Goal: Information Seeking & Learning: Learn about a topic

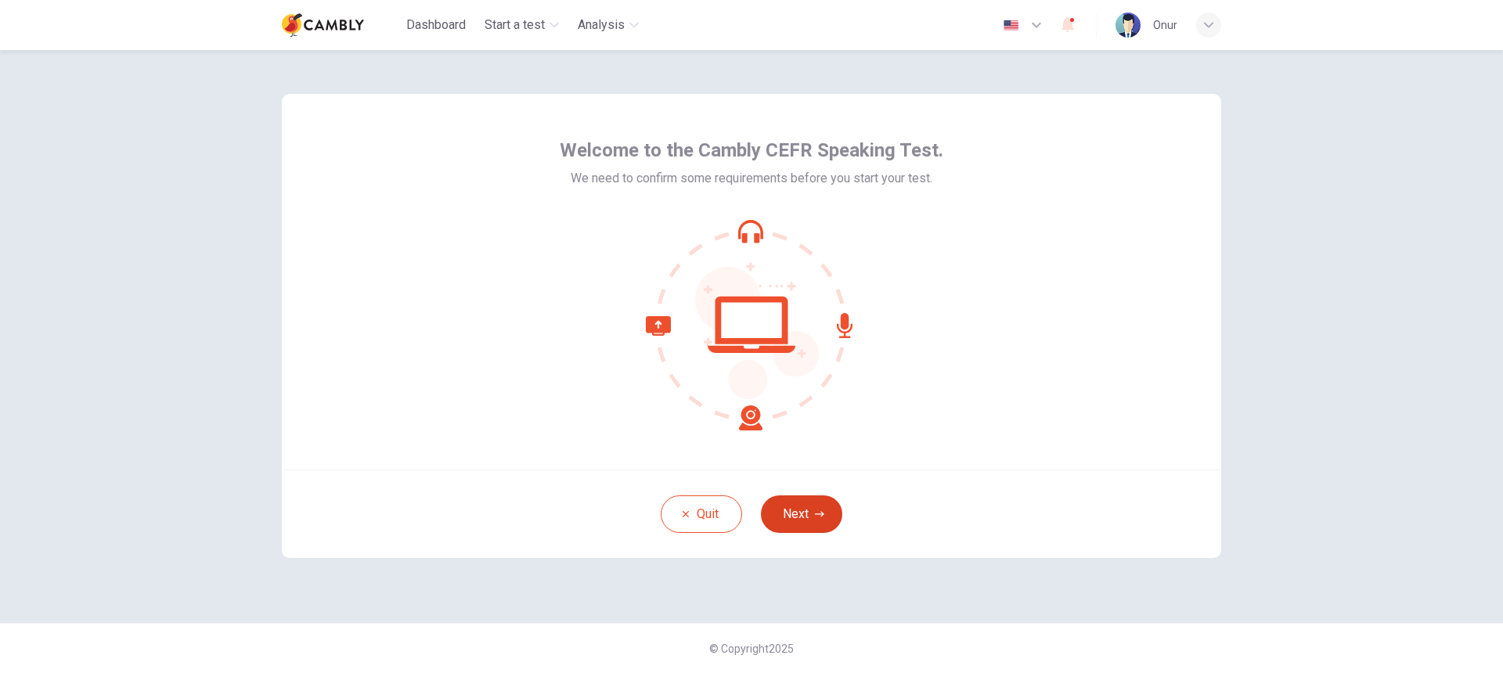
click at [814, 507] on button "Next" at bounding box center [801, 514] width 81 height 38
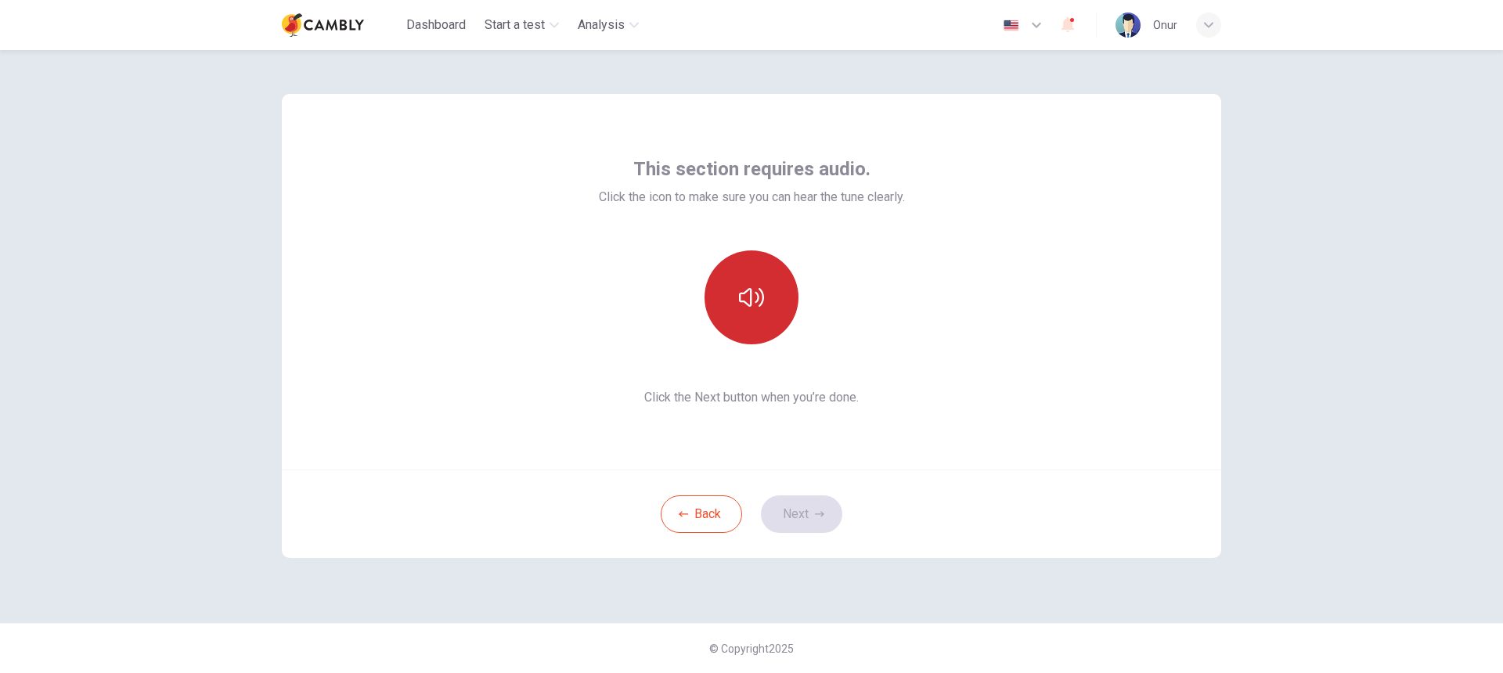
click at [751, 289] on icon "button" at bounding box center [751, 297] width 25 height 19
click at [758, 283] on button "button" at bounding box center [751, 297] width 94 height 94
click at [812, 512] on button "Next" at bounding box center [801, 514] width 81 height 38
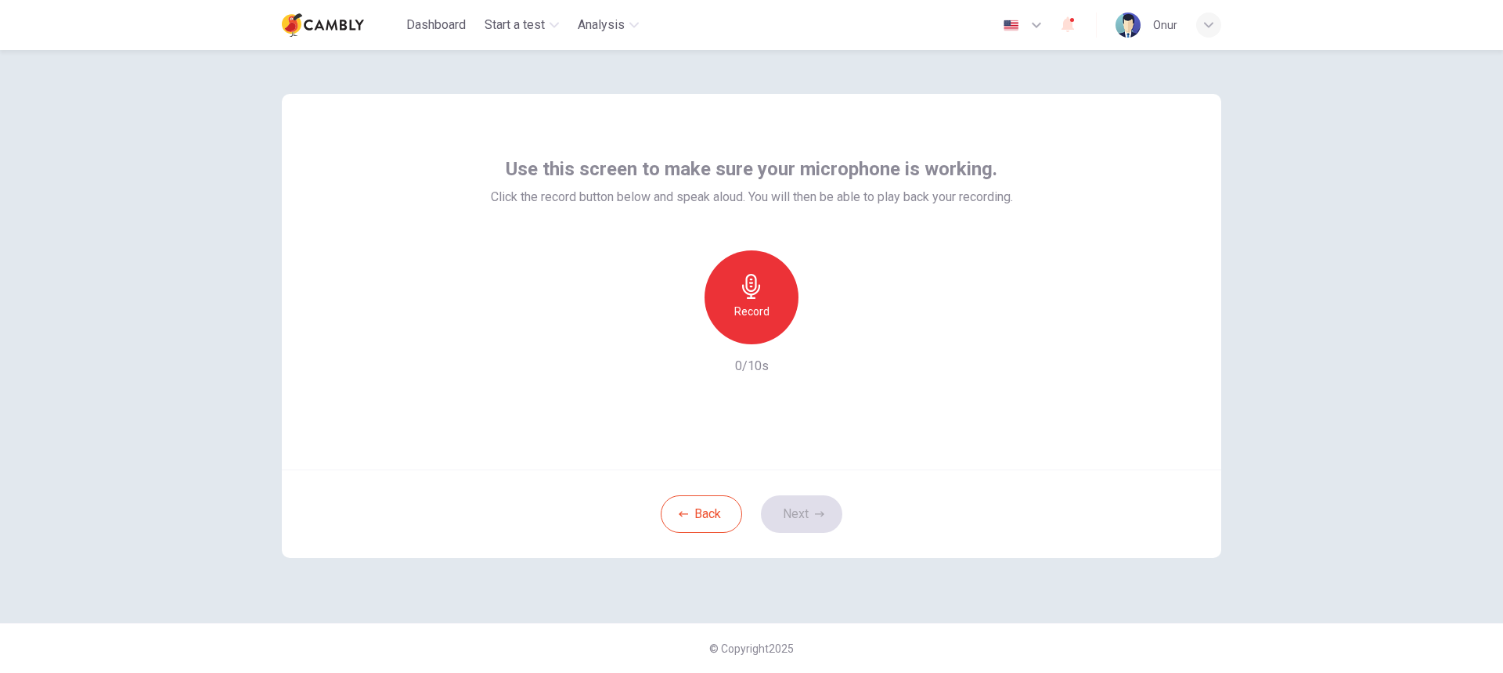
click at [753, 294] on icon "button" at bounding box center [751, 286] width 18 height 25
click at [798, 506] on button "Next" at bounding box center [801, 514] width 81 height 38
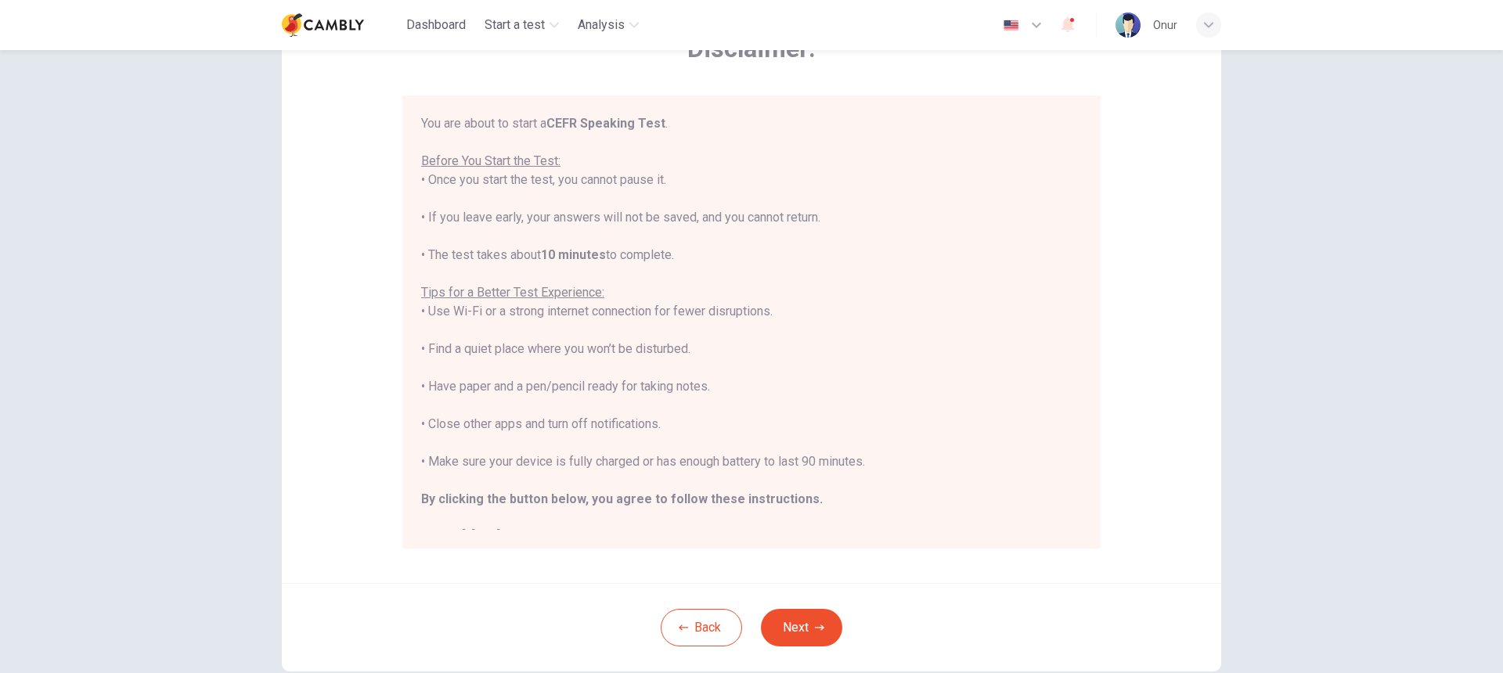
scroll to position [21, 0]
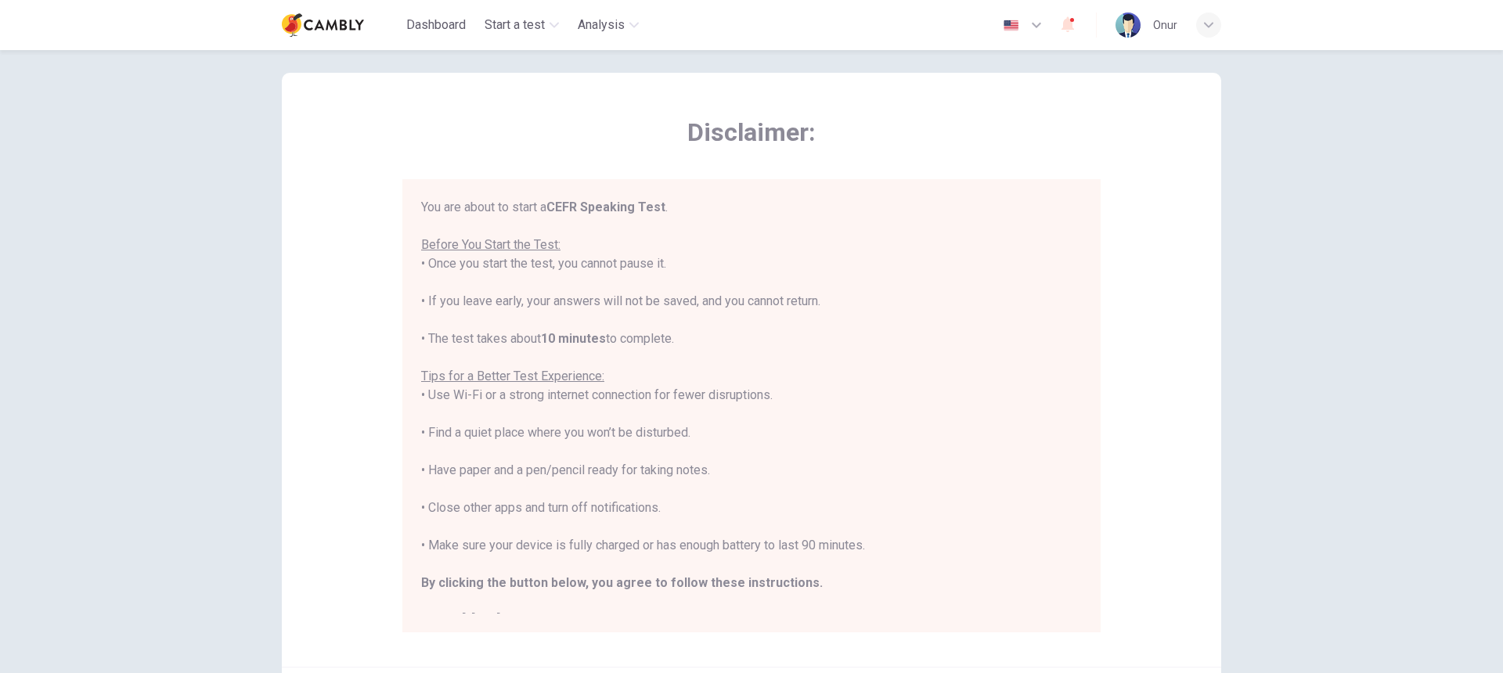
click at [478, 288] on div "You are about to start a CEFR Speaking Test . Before You Start the Test: • Once…" at bounding box center [751, 414] width 661 height 432
click at [493, 287] on div "You are about to start a CEFR Speaking Test . Before You Start the Test: • Once…" at bounding box center [751, 414] width 661 height 432
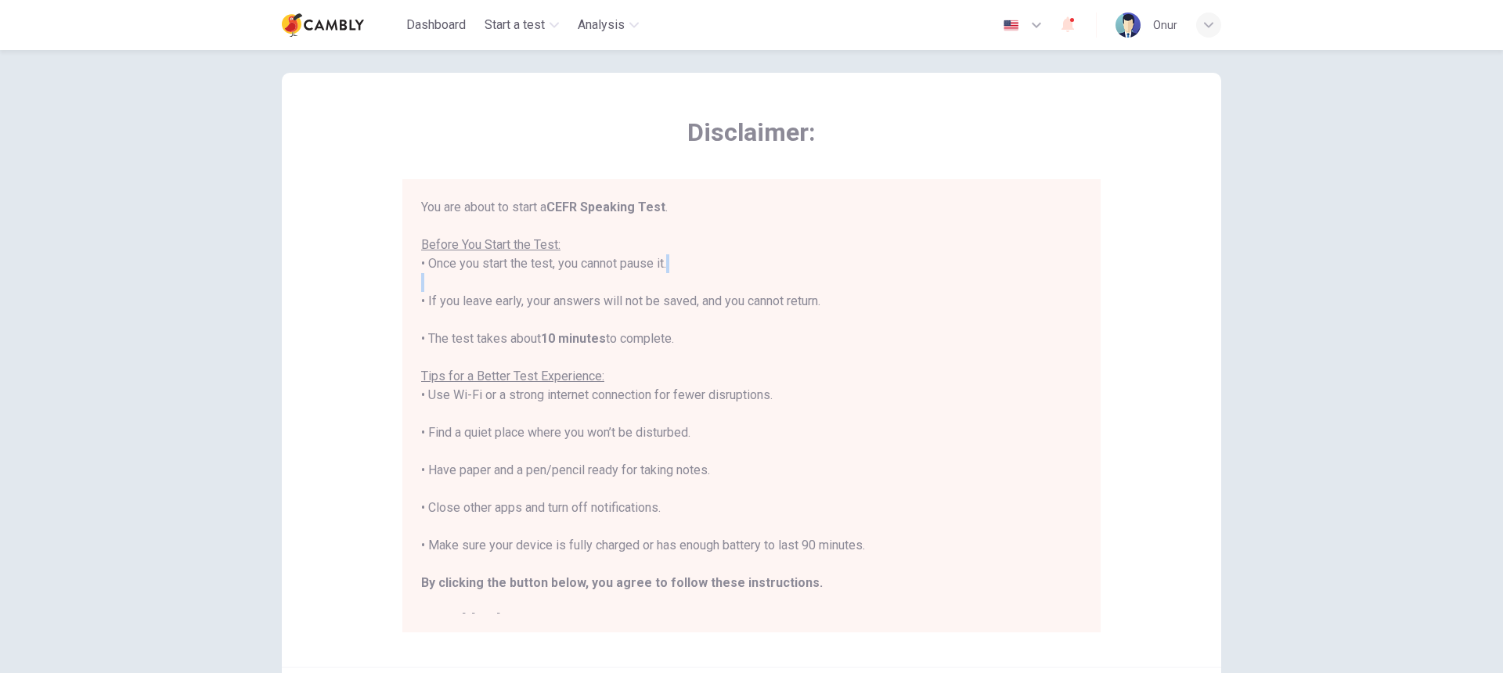
click at [493, 287] on div "You are about to start a CEFR Speaking Test . Before You Start the Test: • Once…" at bounding box center [751, 414] width 661 height 432
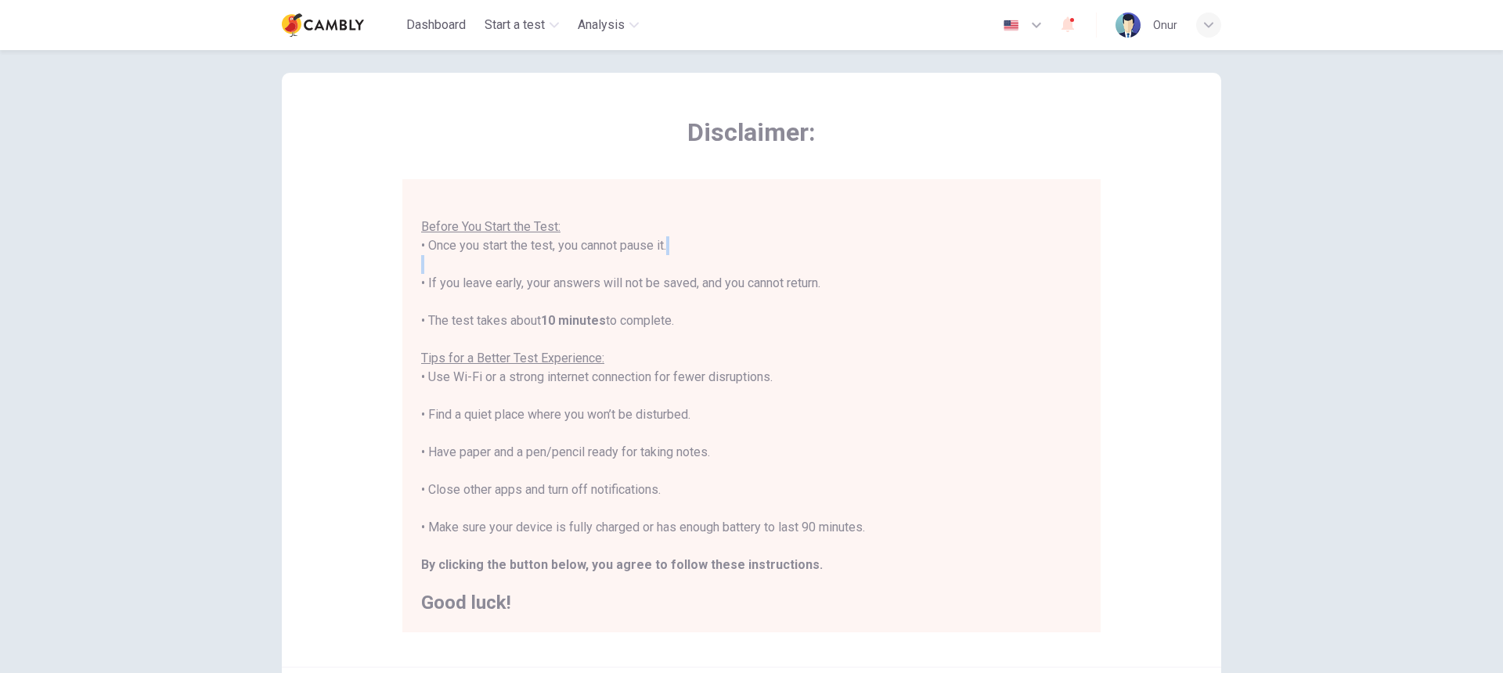
scroll to position [0, 0]
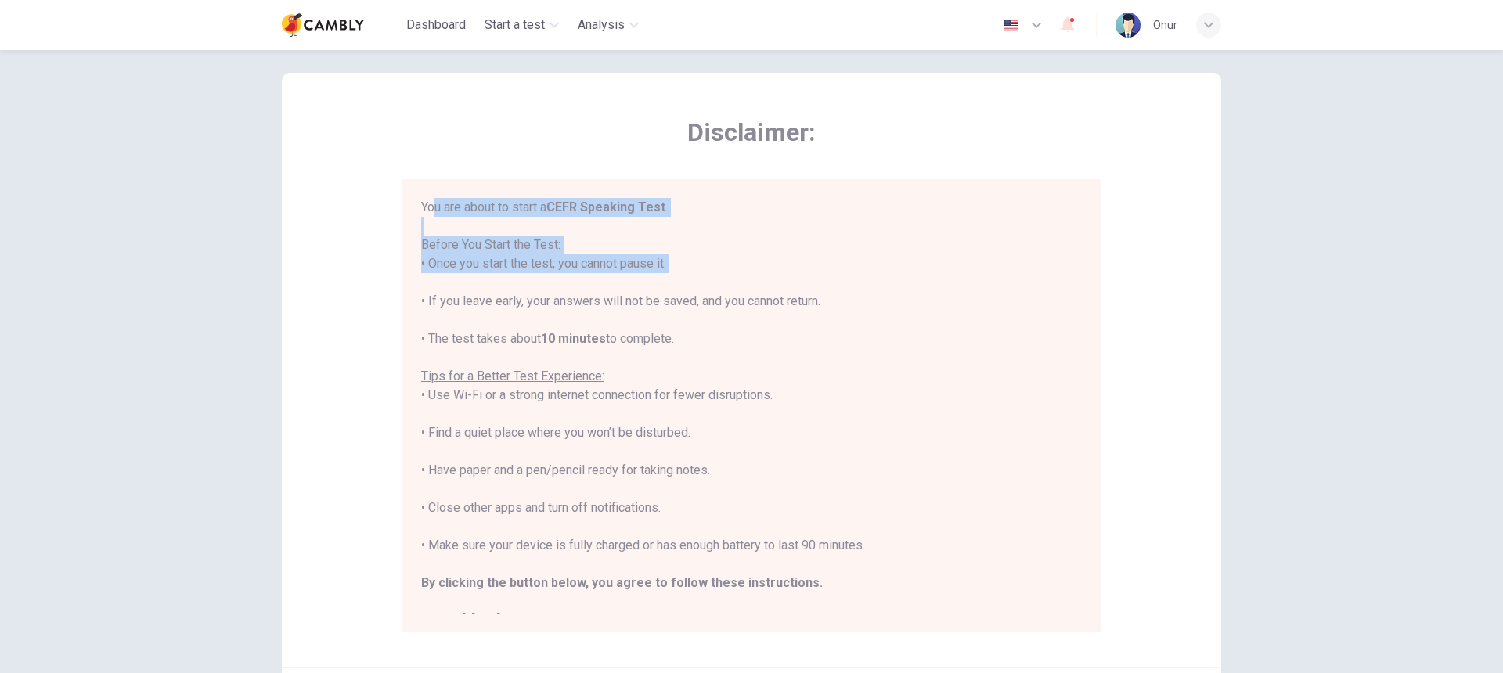
drag, startPoint x: 432, startPoint y: 205, endPoint x: 643, endPoint y: 243, distance: 213.9
click at [647, 247] on div "You are about to start a CEFR Speaking Test . Before You Start the Test: • Once…" at bounding box center [751, 414] width 661 height 432
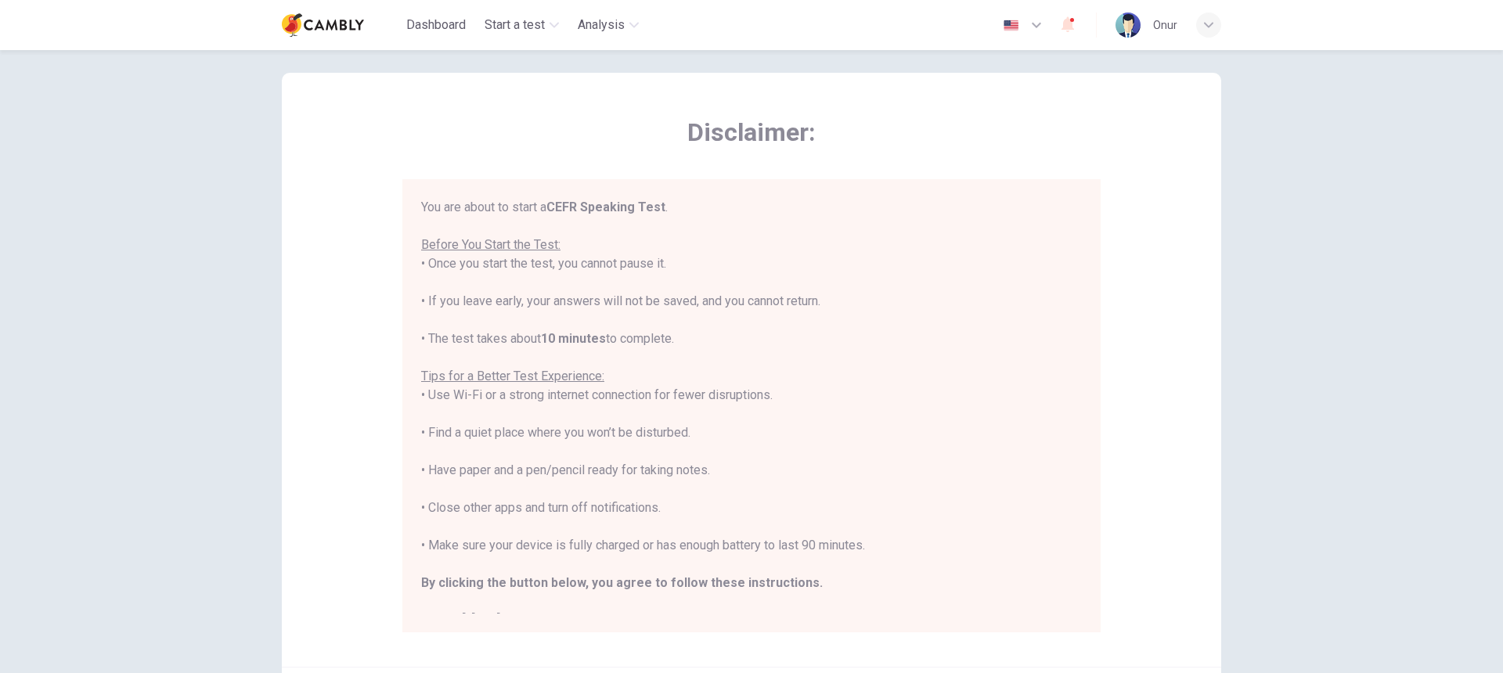
click at [512, 242] on u "Before You Start the Test:" at bounding box center [490, 244] width 139 height 15
drag, startPoint x: 416, startPoint y: 200, endPoint x: 909, endPoint y: 542, distance: 599.0
click at [909, 542] on div "You are about to start a CEFR Speaking Test . Before You Start the Test: • Once…" at bounding box center [751, 405] width 698 height 453
copy div "You are about to start a CEFR Speaking Test . Before You Start the Test: • Once…"
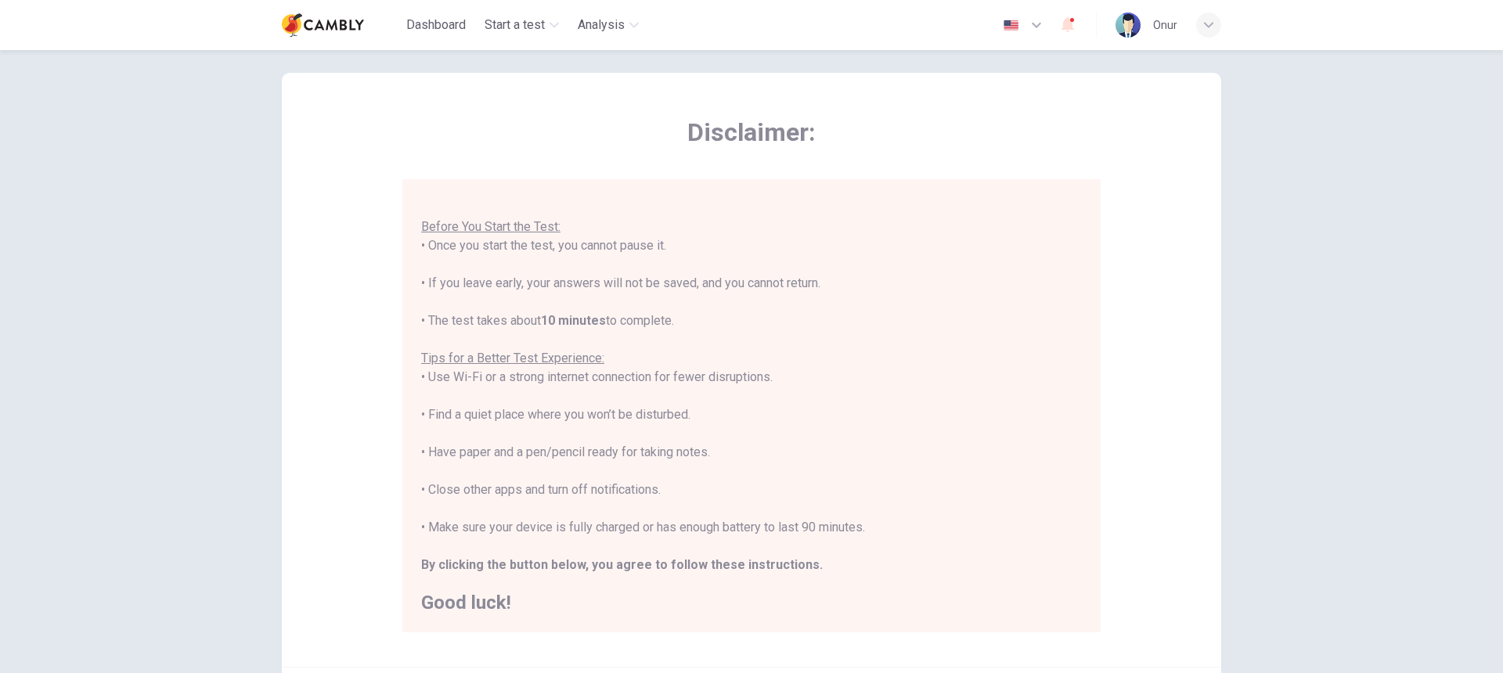
click at [673, 564] on b "By clicking the button below, you agree to follow these instructions." at bounding box center [622, 564] width 402 height 15
copy b "By clicking the button below, you agree to follow these instructions."
click at [845, 240] on div "You are about to start a CEFR Speaking Test . Before You Start the Test: • Once…" at bounding box center [751, 396] width 661 height 432
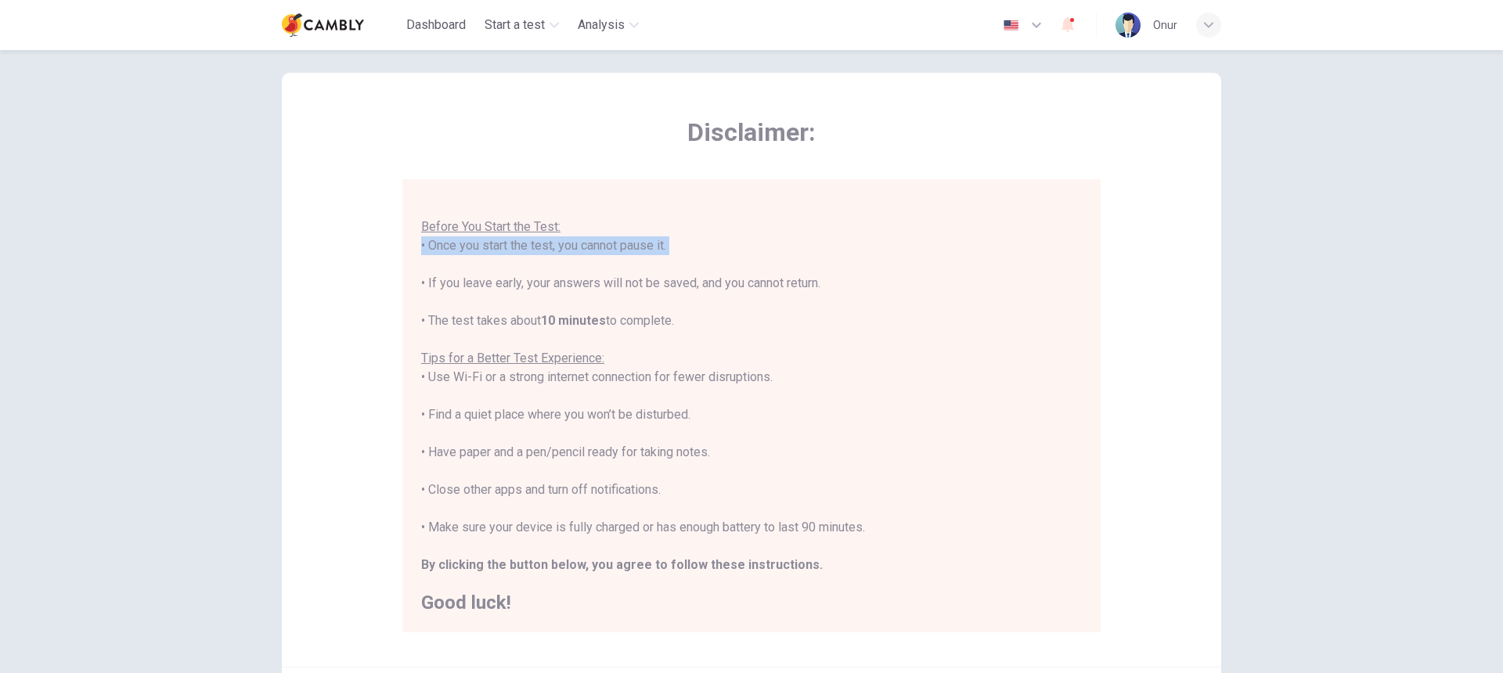
click at [845, 241] on div "You are about to start a CEFR Speaking Test . Before You Start the Test: • Once…" at bounding box center [751, 396] width 661 height 432
click at [574, 355] on u "Tips for a Better Test Experience:" at bounding box center [512, 358] width 183 height 15
click at [621, 369] on div "You are about to start a CEFR Speaking Test . Before You Start the Test: • Once…" at bounding box center [751, 396] width 661 height 432
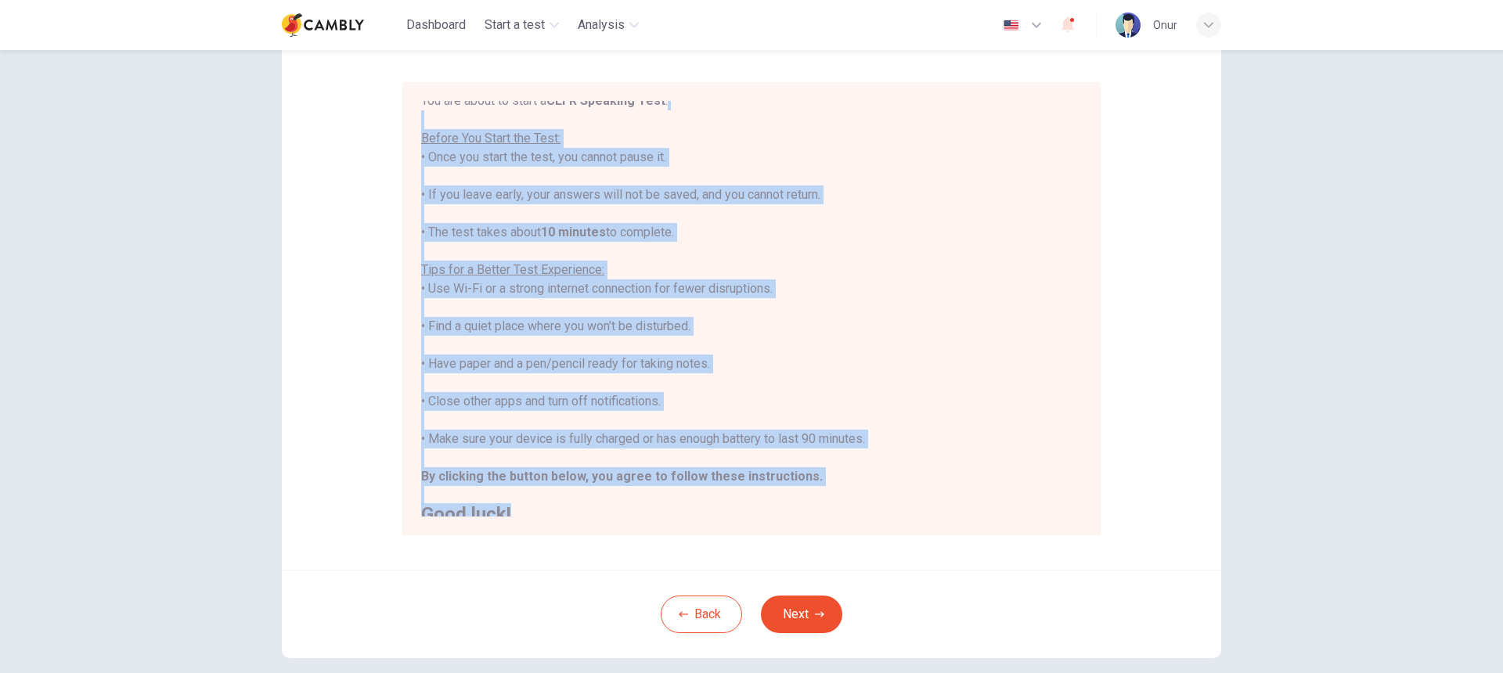
scroll to position [0, 0]
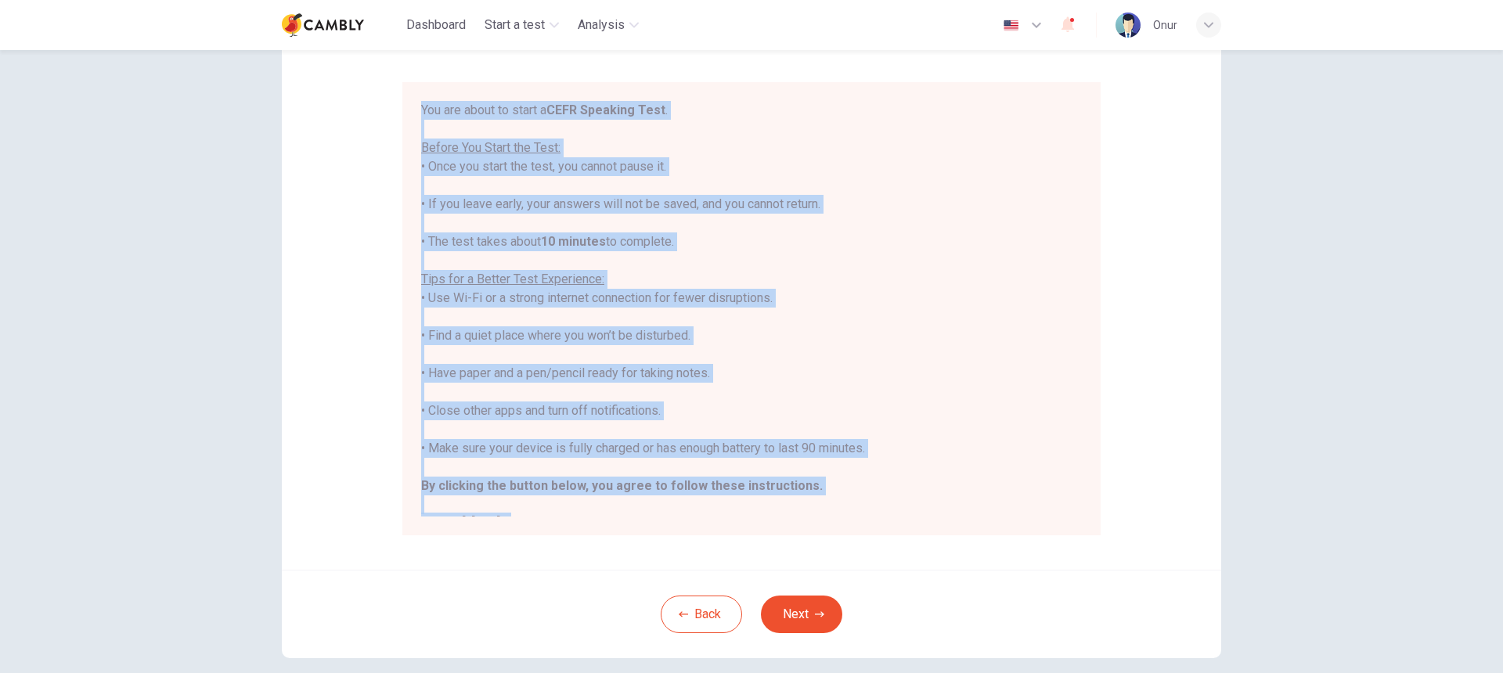
drag, startPoint x: 553, startPoint y: 510, endPoint x: 414, endPoint y: 115, distance: 418.9
click at [413, 115] on div "You are about to start a CEFR Speaking Test . Before You Start the Test: • Once…" at bounding box center [751, 308] width 698 height 453
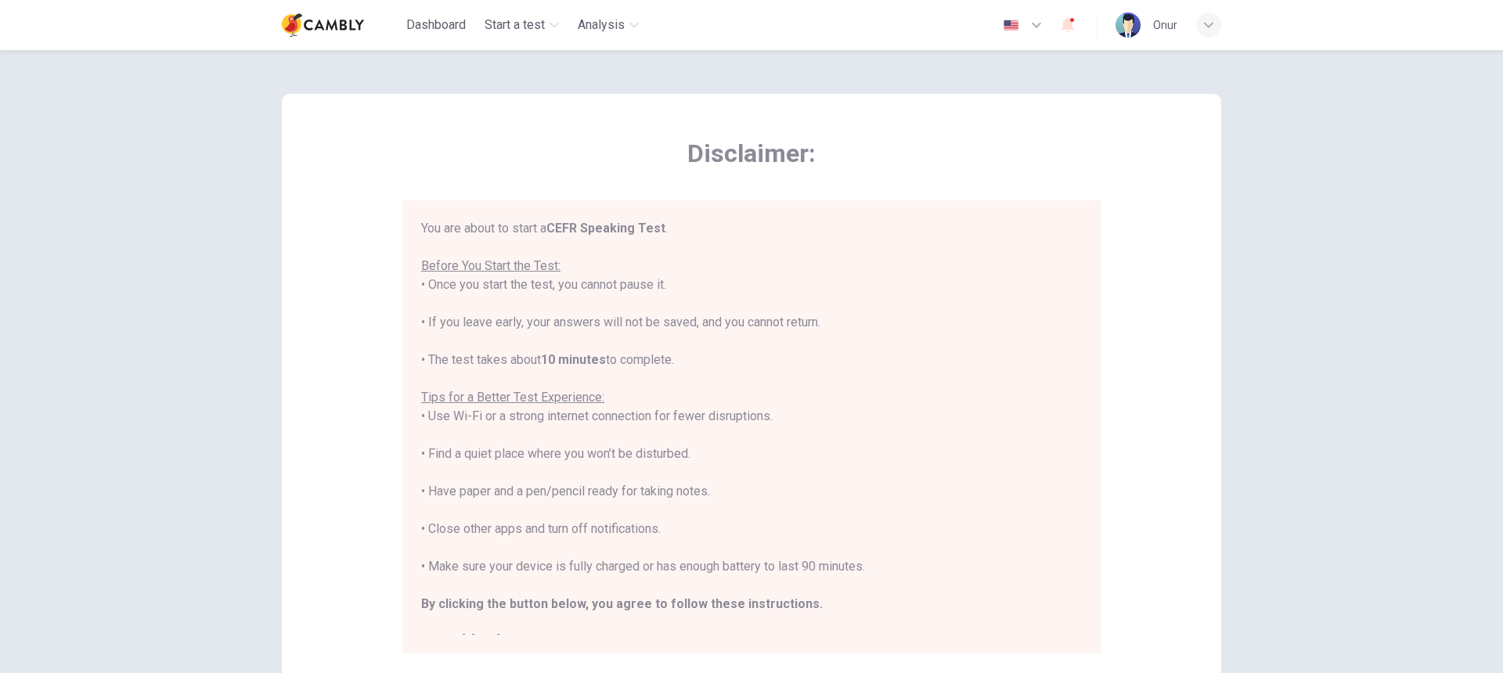
click at [429, 266] on u "Before You Start the Test:" at bounding box center [490, 265] width 139 height 15
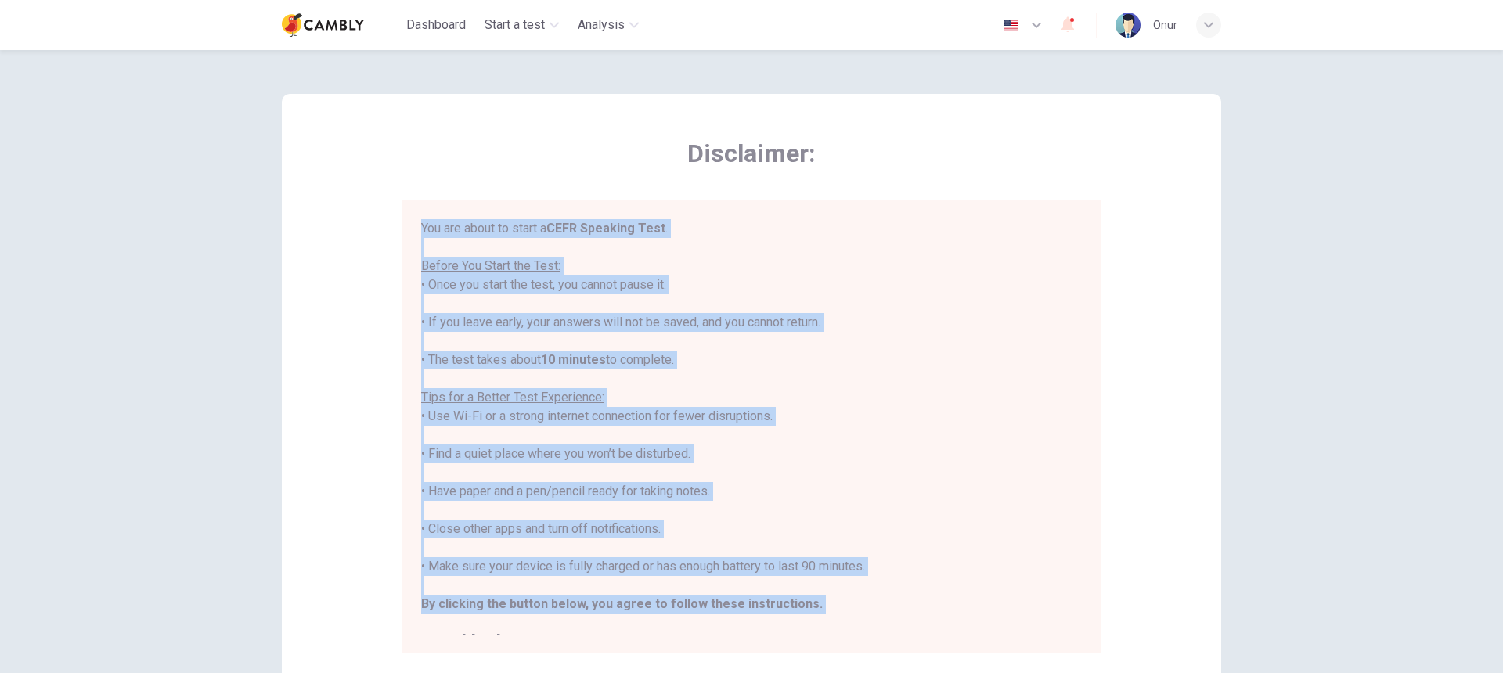
scroll to position [18, 0]
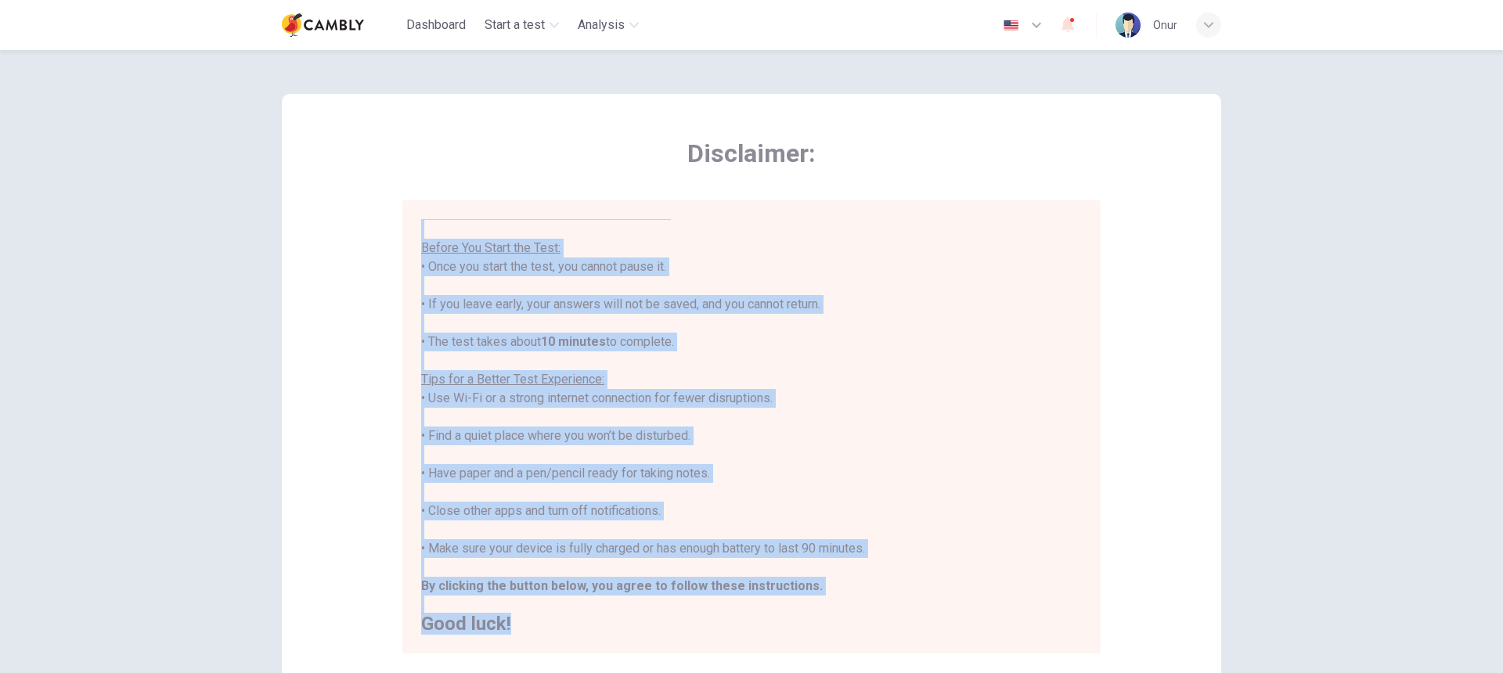
drag, startPoint x: 416, startPoint y: 225, endPoint x: 645, endPoint y: 620, distance: 456.6
click at [645, 620] on div "You are about to start a CEFR Speaking Test . Before You Start the Test: • Once…" at bounding box center [751, 426] width 698 height 453
copy div "You are about to start a CEFR Speaking Test . Before You Start the Test: • Once…"
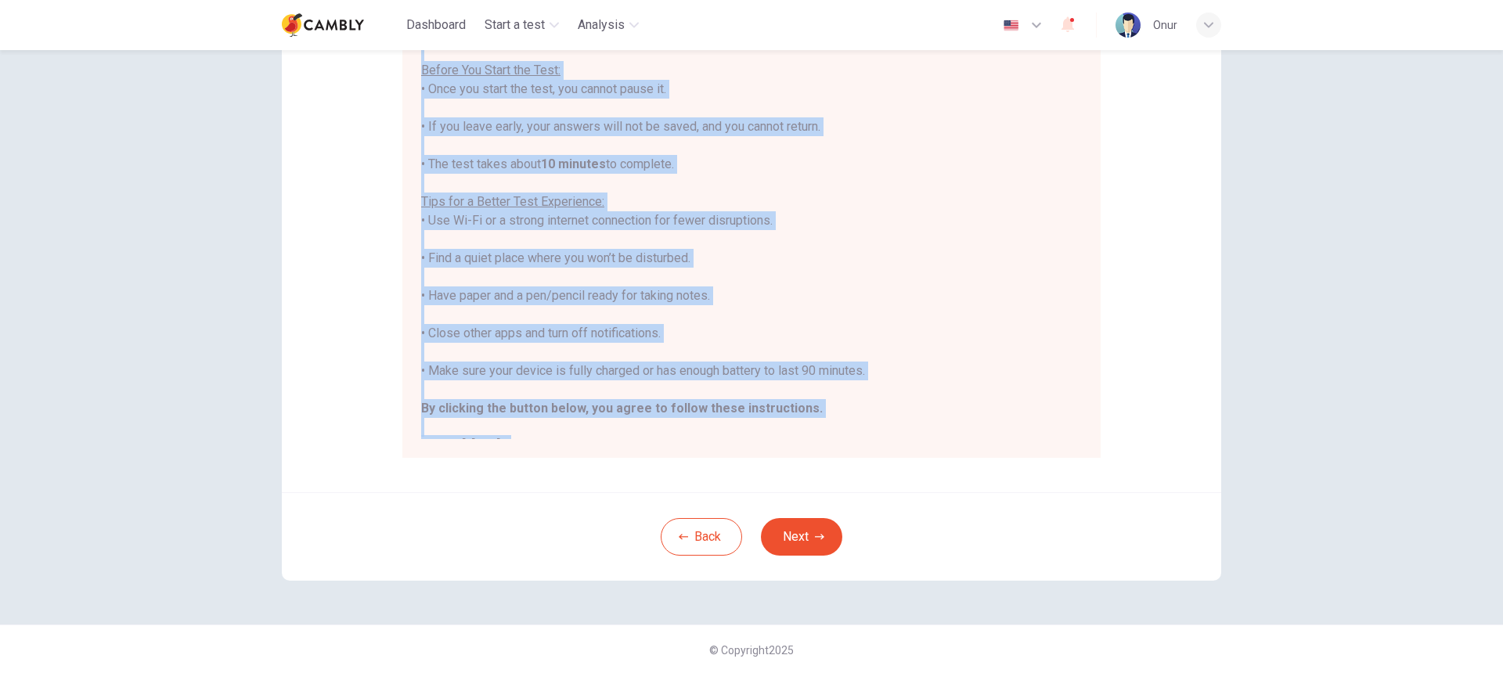
scroll to position [0, 0]
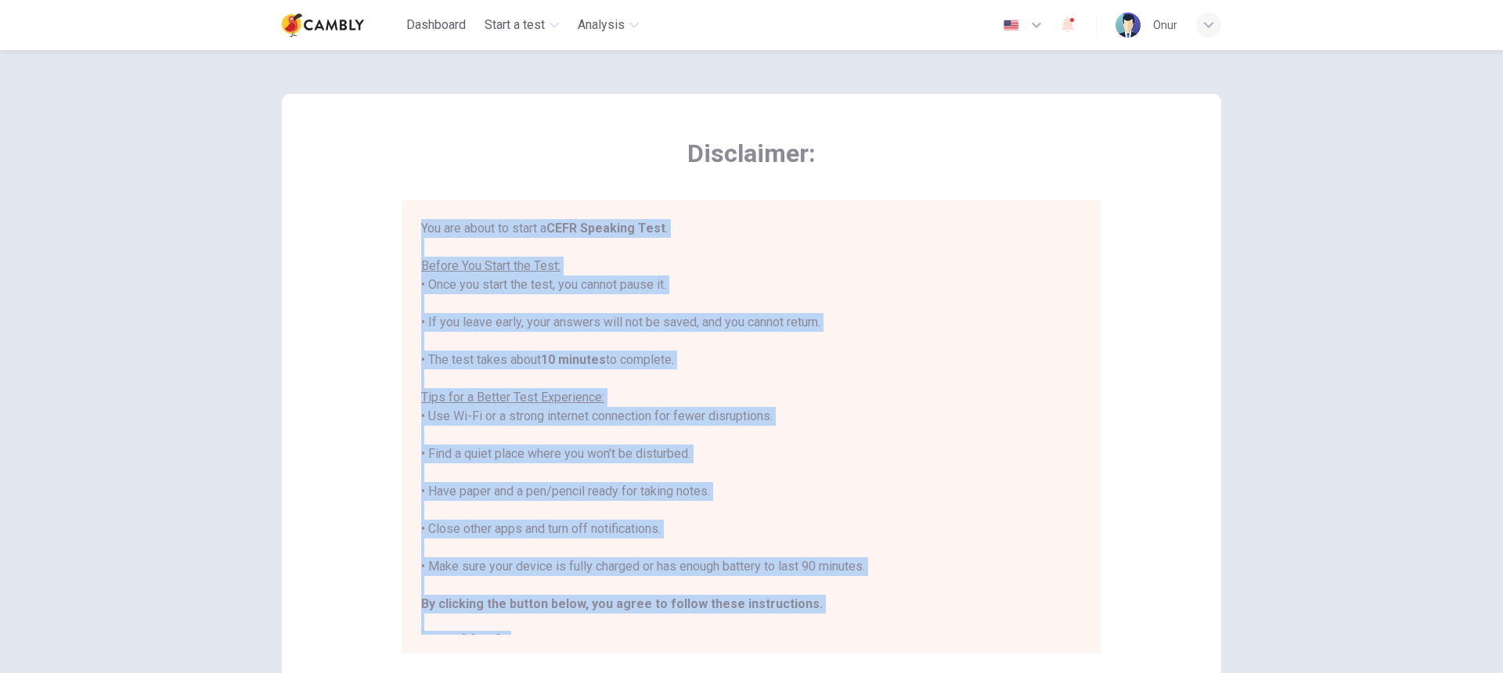
click at [1072, 23] on icon "button" at bounding box center [1067, 25] width 13 height 16
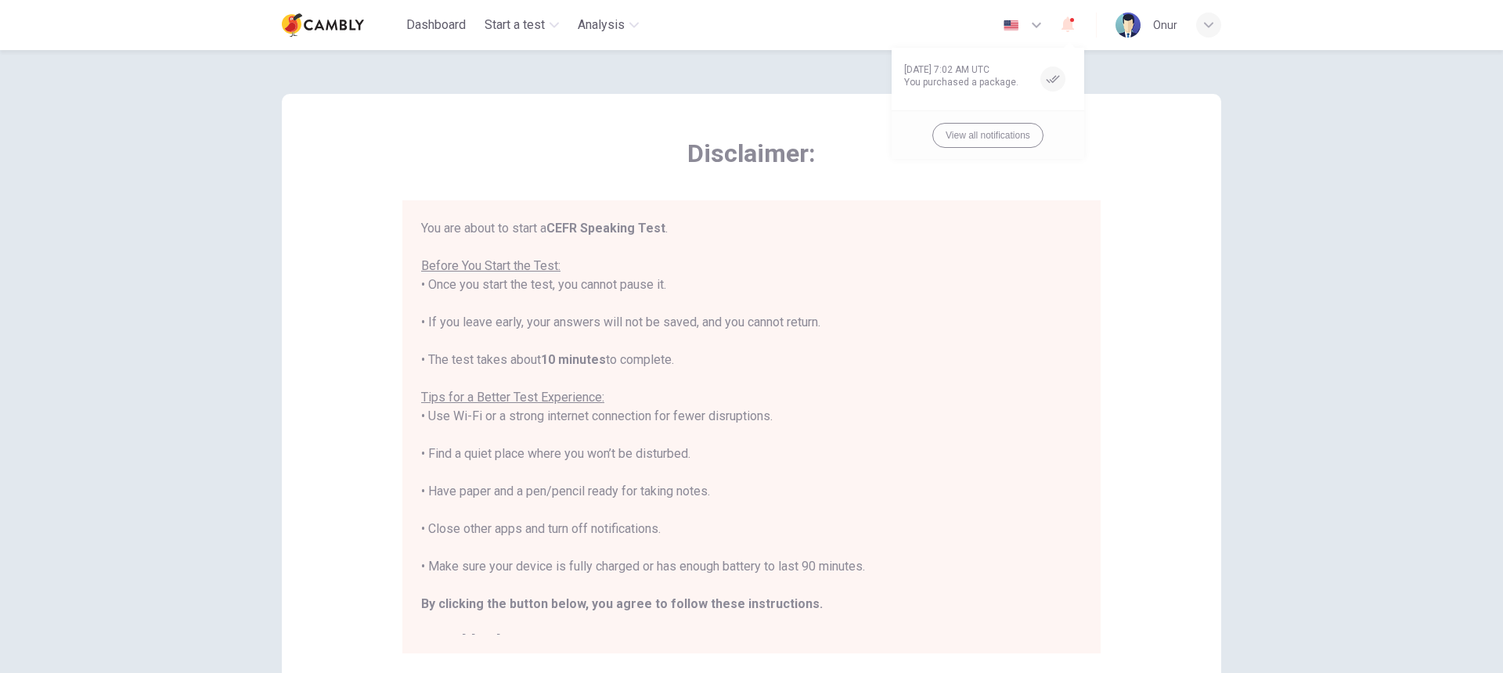
click at [1006, 69] on span "[DATE] 7:02 AM UTC" at bounding box center [967, 69] width 127 height 13
click at [978, 68] on span "[DATE] 7:02 AM UTC" at bounding box center [967, 69] width 127 height 13
click at [1075, 31] on div at bounding box center [751, 336] width 1503 height 673
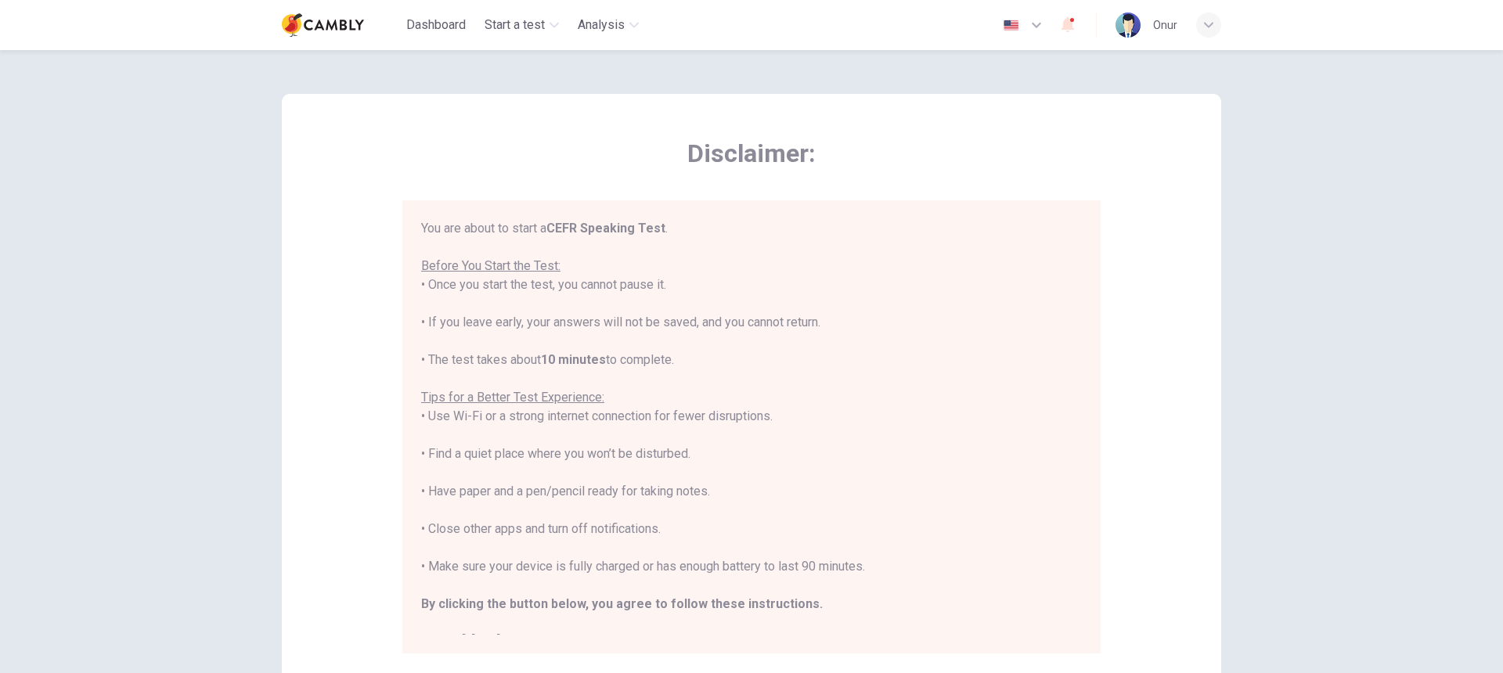
click at [1029, 24] on icon "button" at bounding box center [1036, 25] width 19 height 19
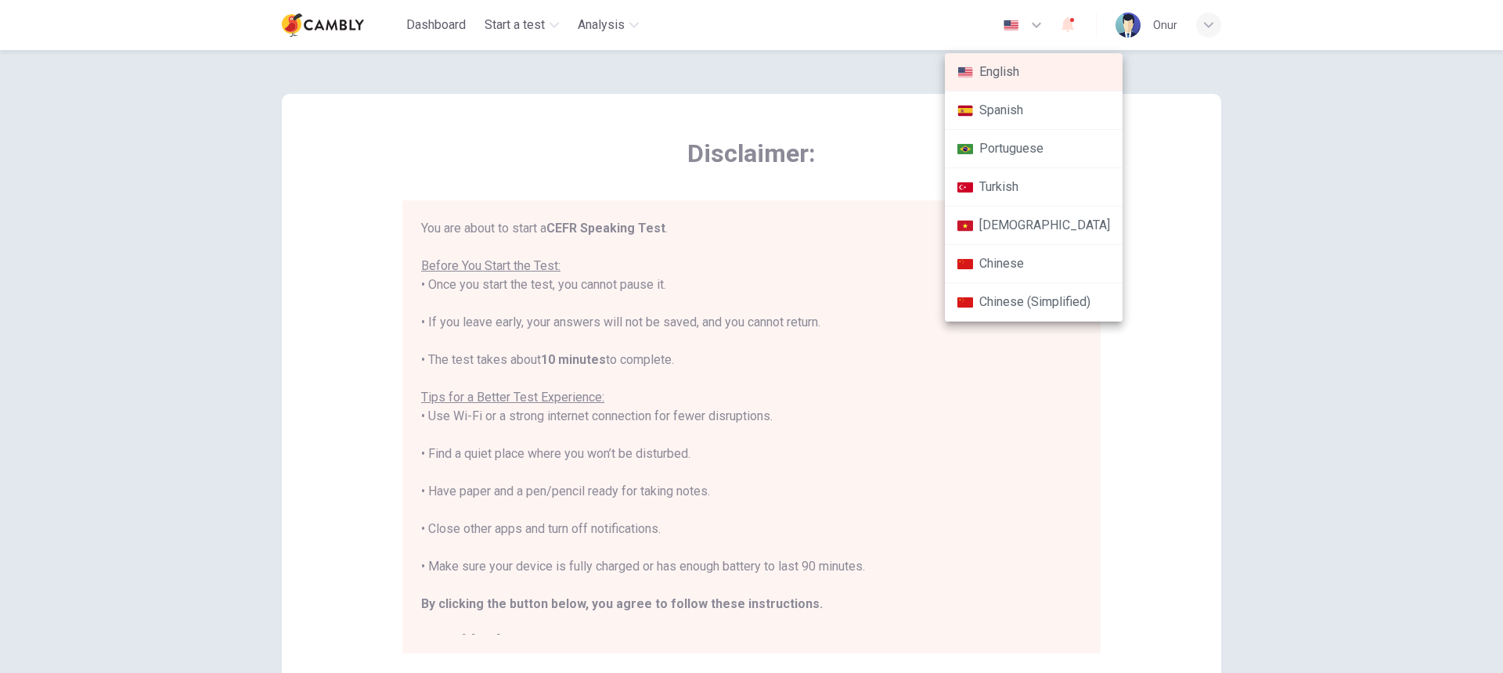
click at [1033, 24] on div at bounding box center [751, 336] width 1503 height 673
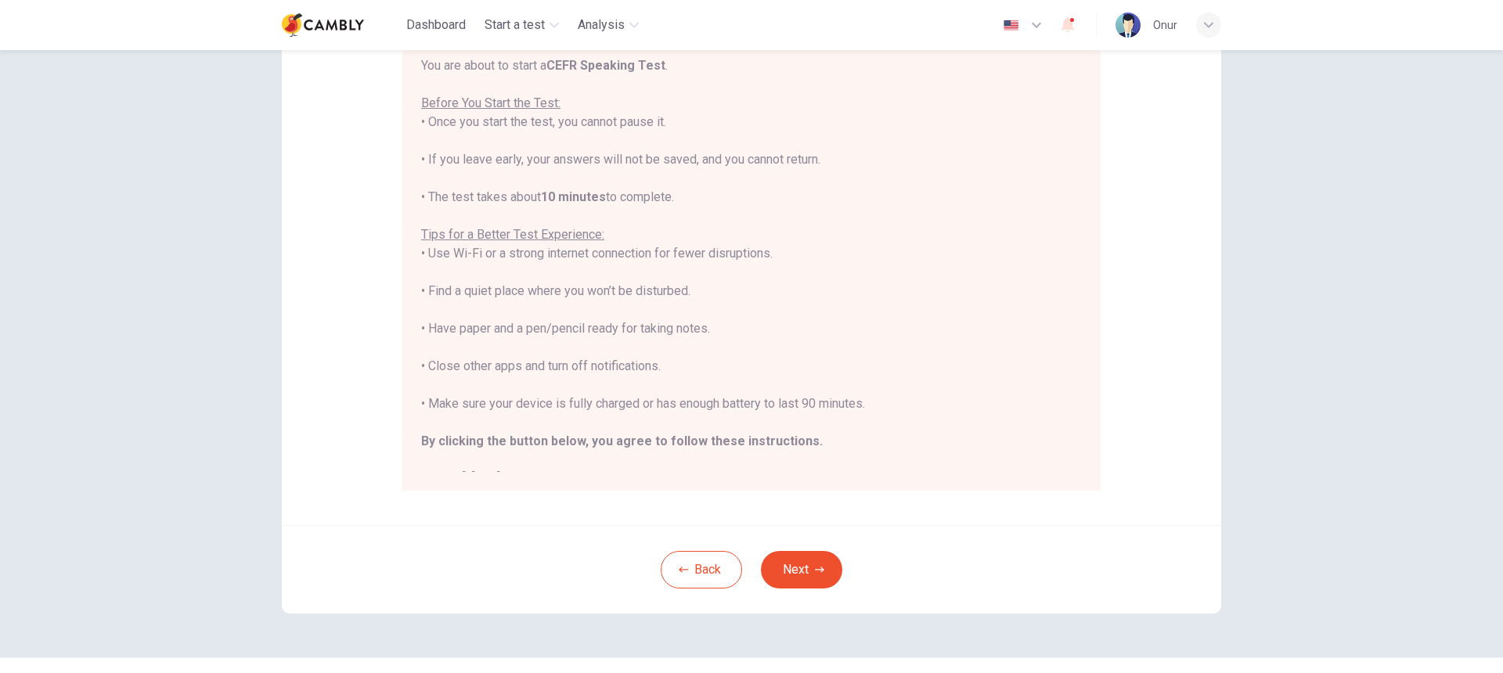
scroll to position [197, 0]
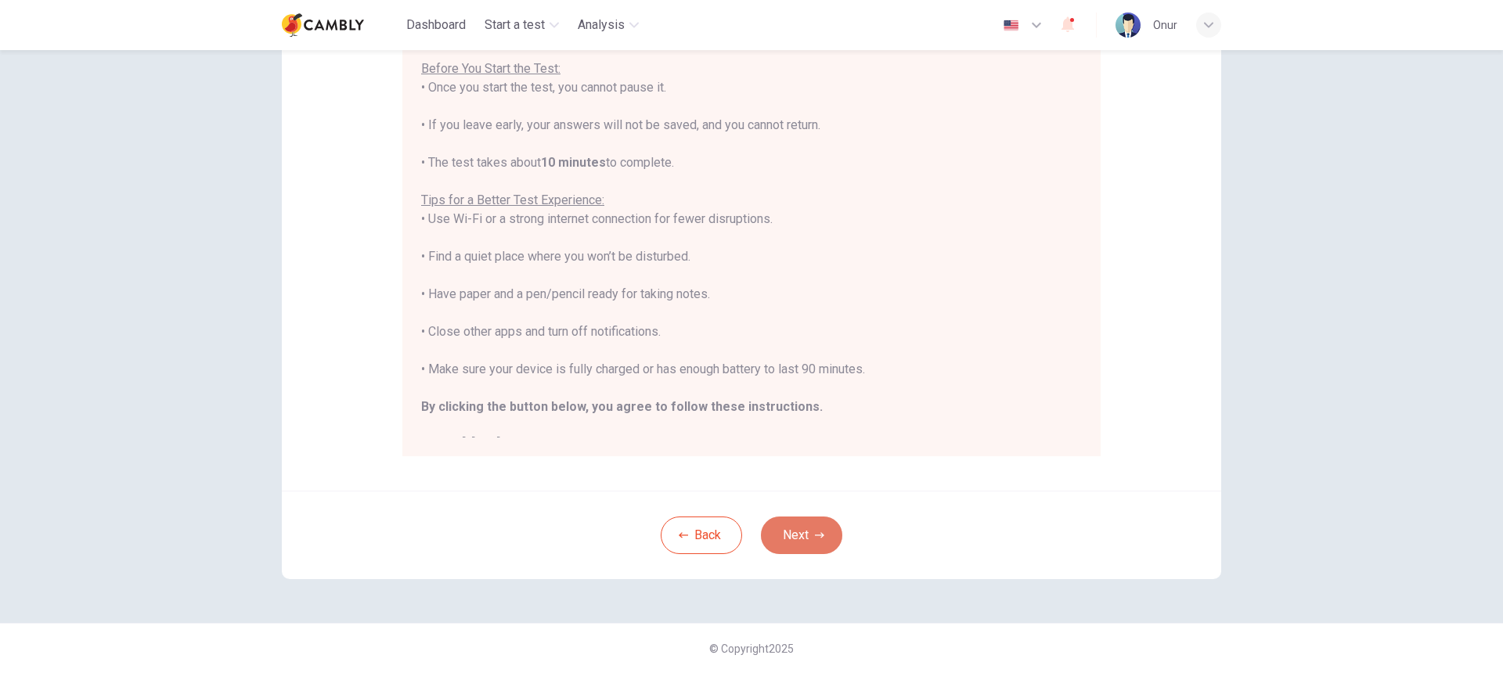
click at [801, 531] on button "Next" at bounding box center [801, 536] width 81 height 38
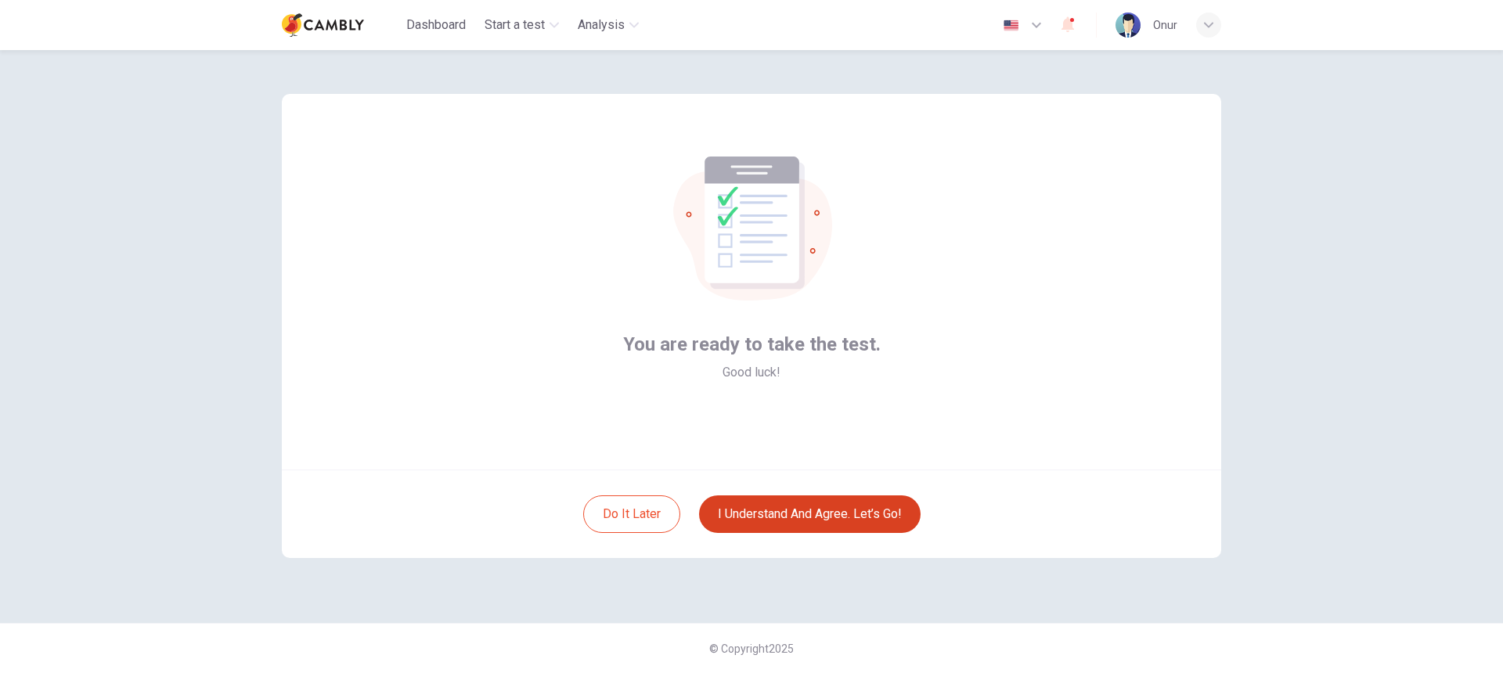
click at [816, 524] on button "I understand and agree. Let’s go!" at bounding box center [810, 514] width 222 height 38
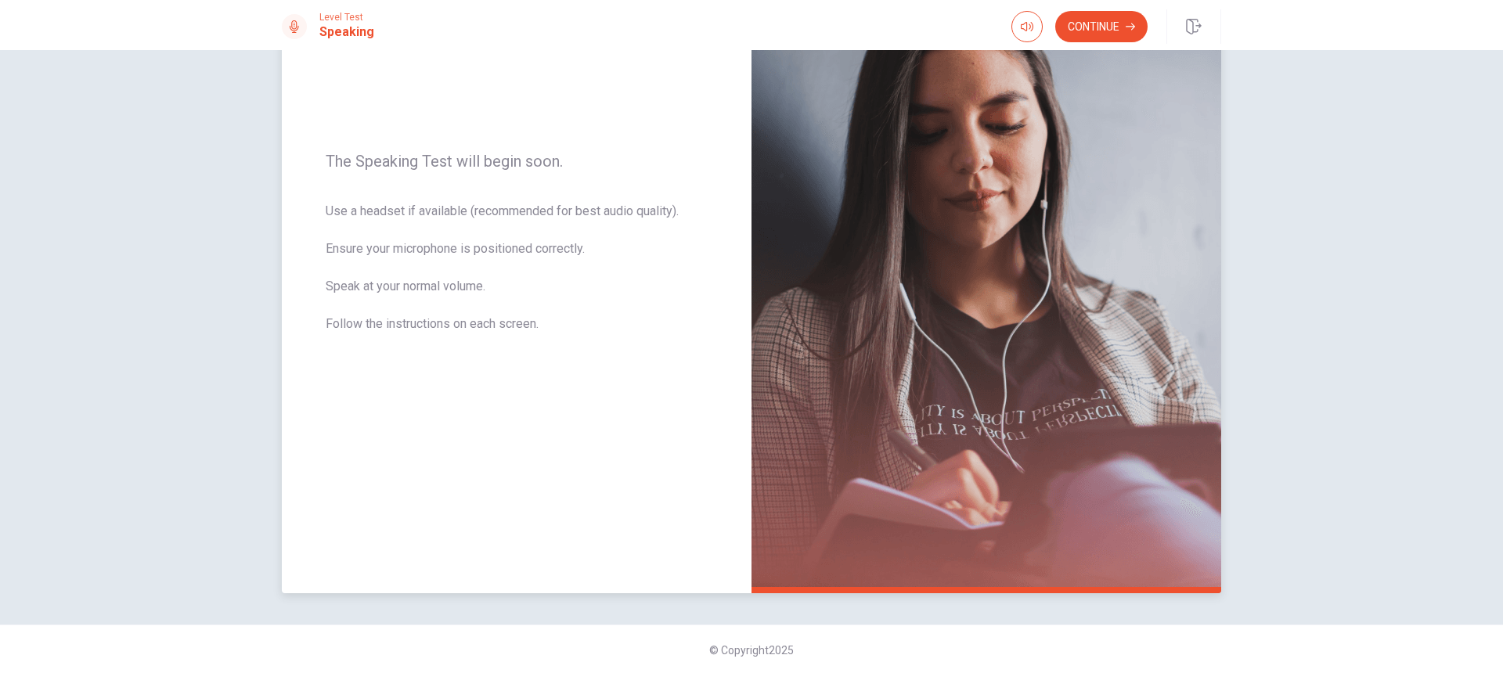
scroll to position [172, 0]
click at [385, 206] on span "Use a headset if available (recommended for best audio quality). Ensure your mi…" at bounding box center [517, 275] width 382 height 150
click at [377, 215] on span "Use a headset if available (recommended for best audio quality). Ensure your mi…" at bounding box center [517, 275] width 382 height 150
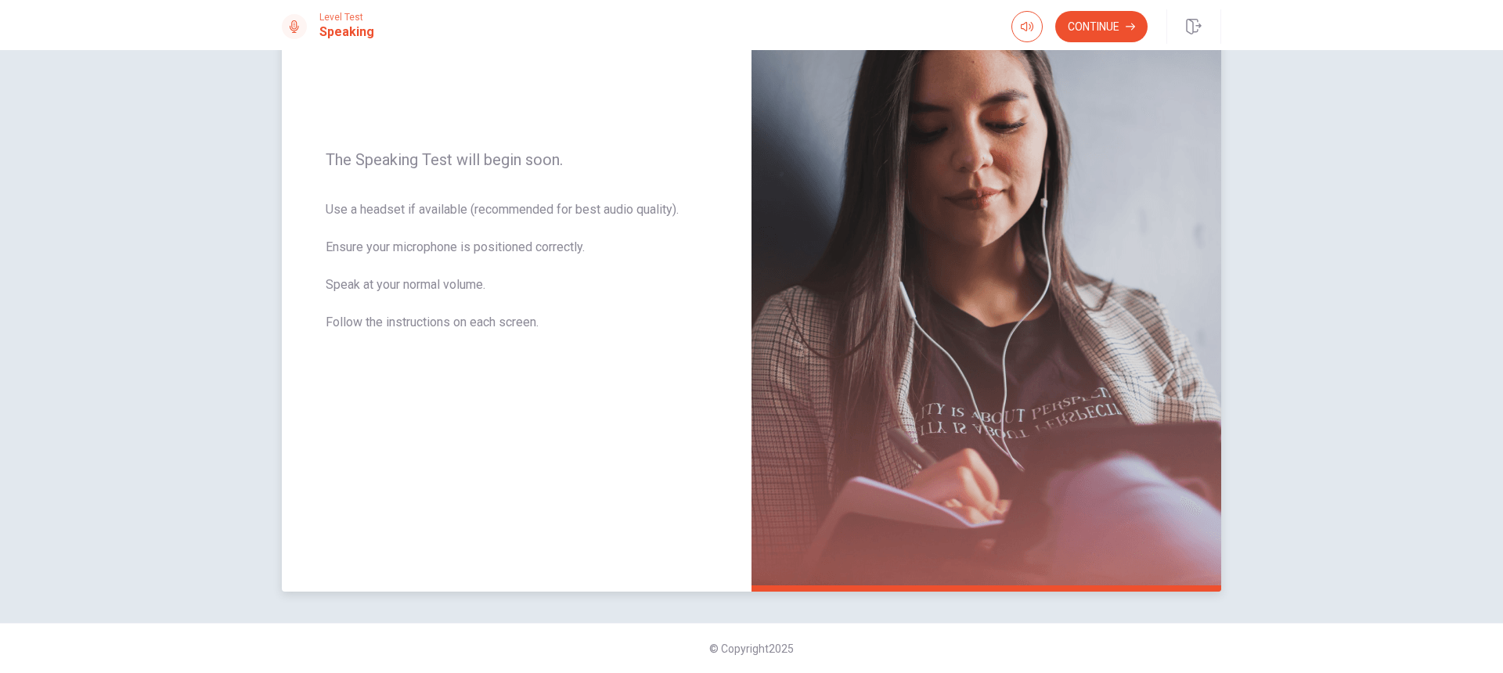
click at [377, 216] on span "Use a headset if available (recommended for best audio quality). Ensure your mi…" at bounding box center [517, 275] width 382 height 150
drag, startPoint x: 377, startPoint y: 216, endPoint x: 510, endPoint y: 221, distance: 133.1
click at [524, 222] on span "Use a headset if available (recommended for best audio quality). Ensure your mi…" at bounding box center [517, 275] width 382 height 150
drag, startPoint x: 419, startPoint y: 204, endPoint x: 483, endPoint y: 228, distance: 68.3
click at [484, 229] on span "Use a headset if available (recommended for best audio quality). Ensure your mi…" at bounding box center [517, 275] width 382 height 150
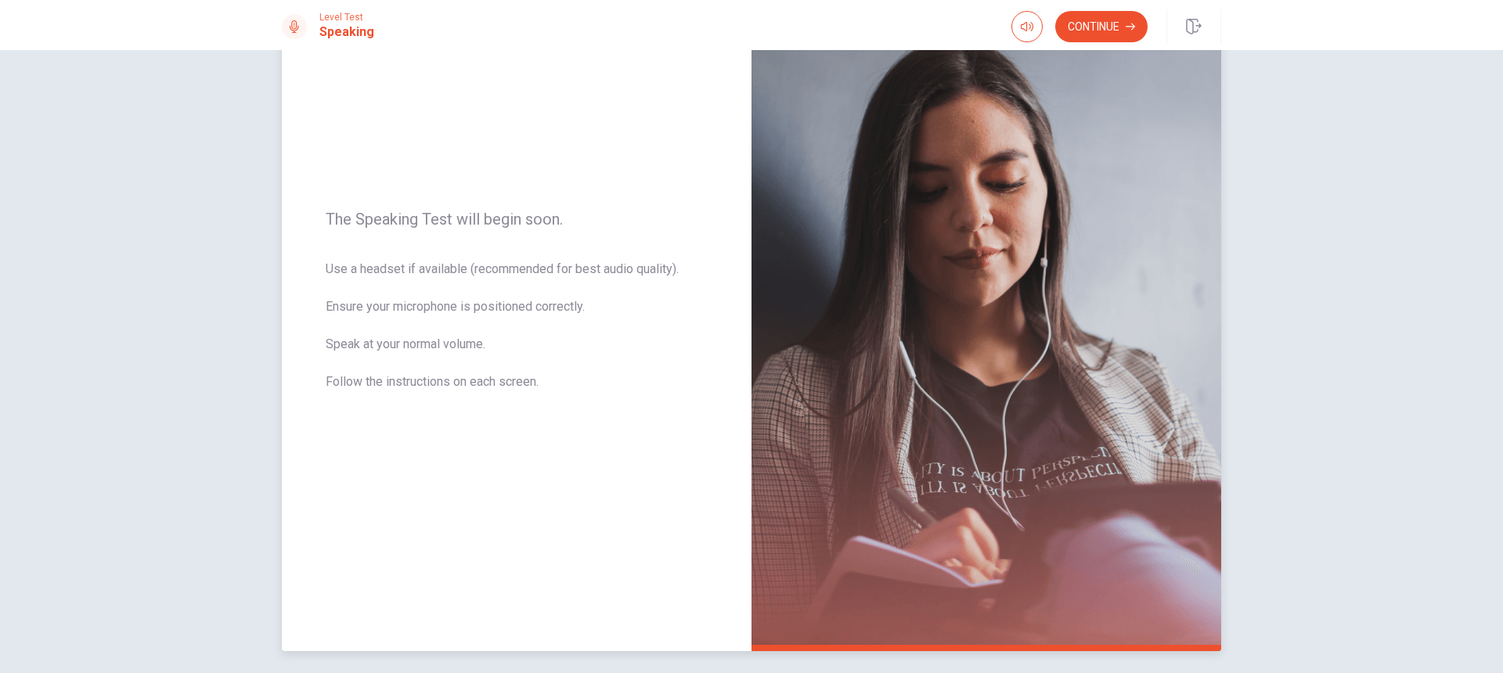
scroll to position [111, 0]
click at [460, 384] on span "Use a headset if available (recommended for best audio quality). Ensure your mi…" at bounding box center [517, 336] width 382 height 150
drag, startPoint x: 460, startPoint y: 384, endPoint x: 568, endPoint y: 384, distance: 108.0
click at [567, 384] on span "Use a headset if available (recommended for best audio quality). Ensure your mi…" at bounding box center [517, 336] width 382 height 150
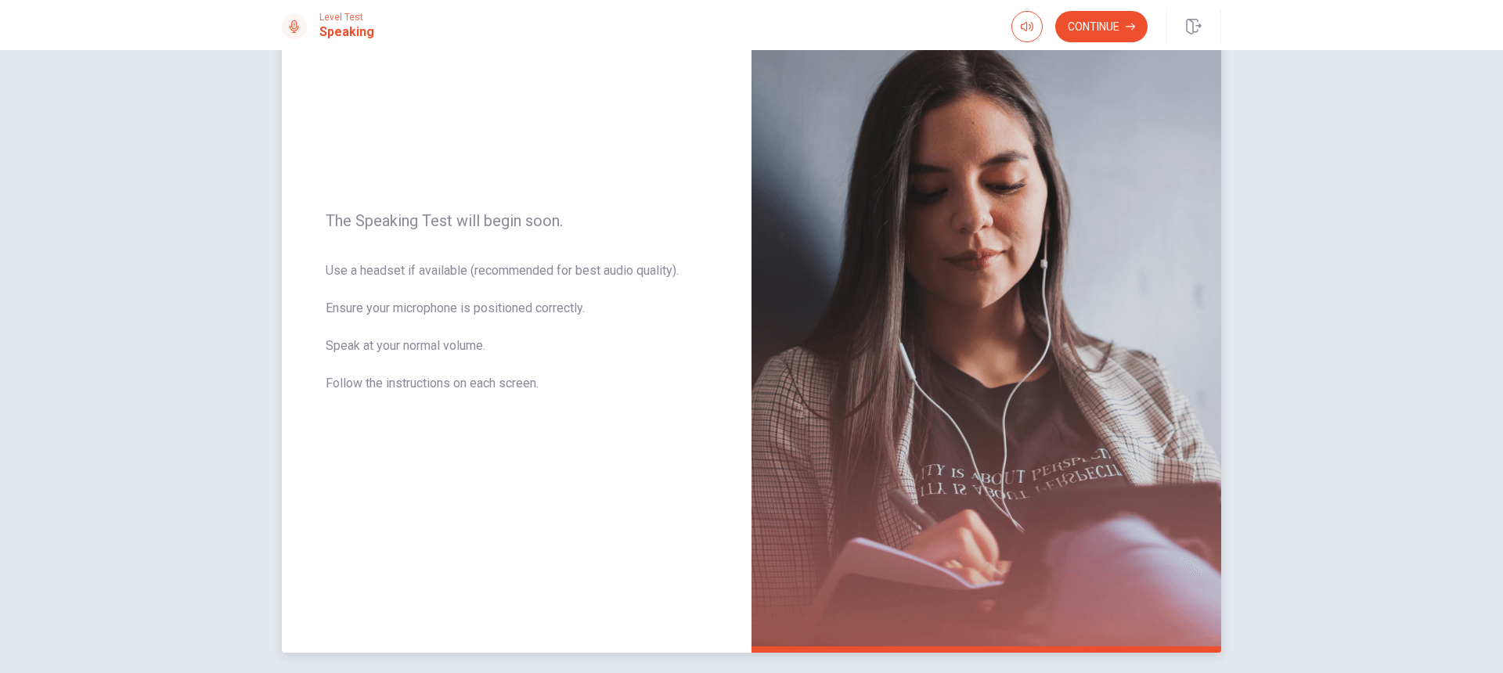
scroll to position [172, 0]
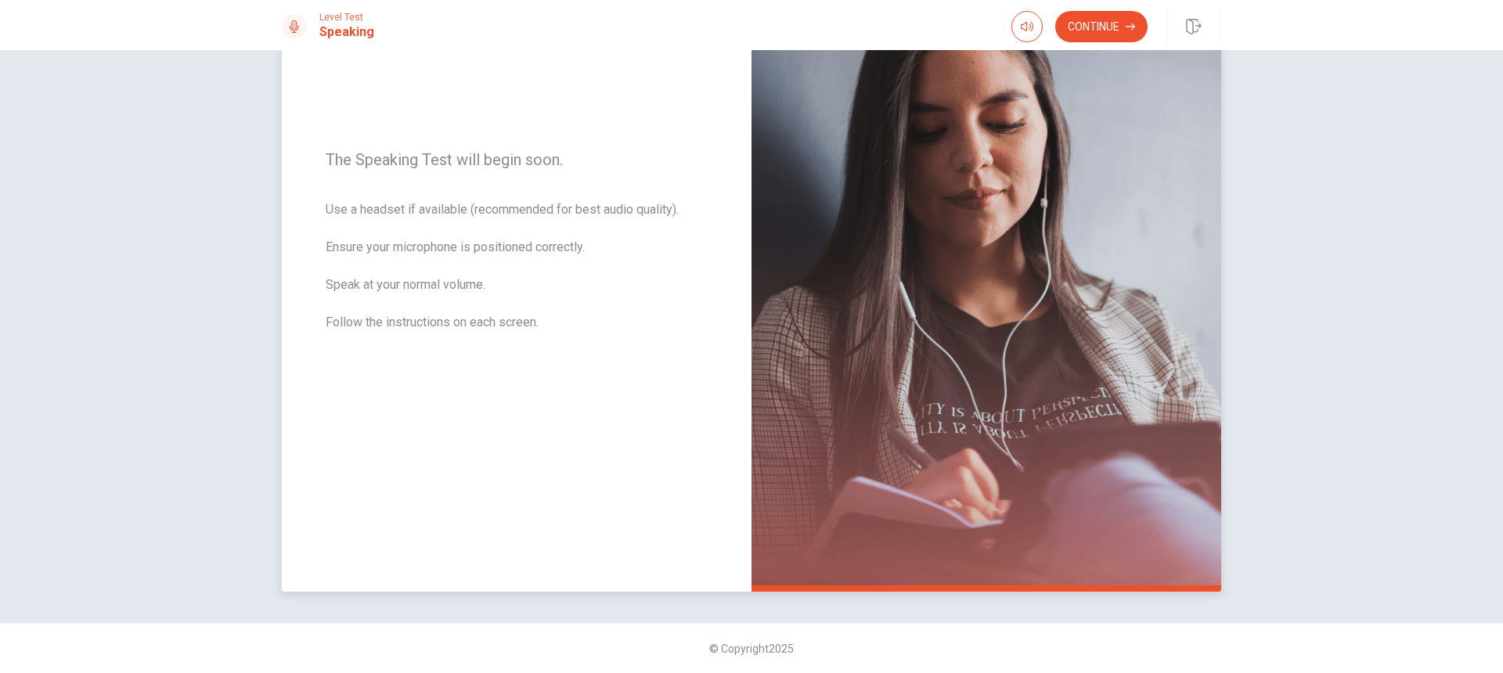
click at [888, 479] on img at bounding box center [986, 250] width 470 height 683
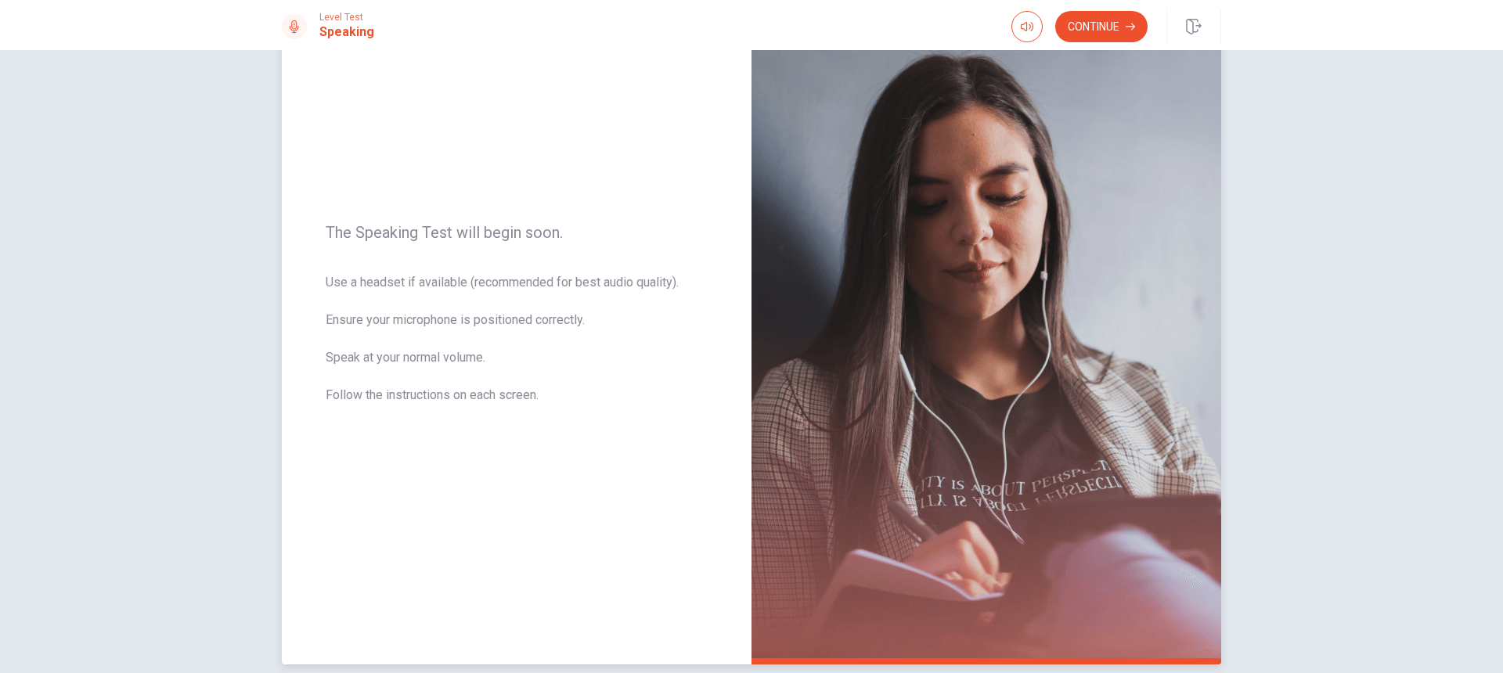
scroll to position [9, 0]
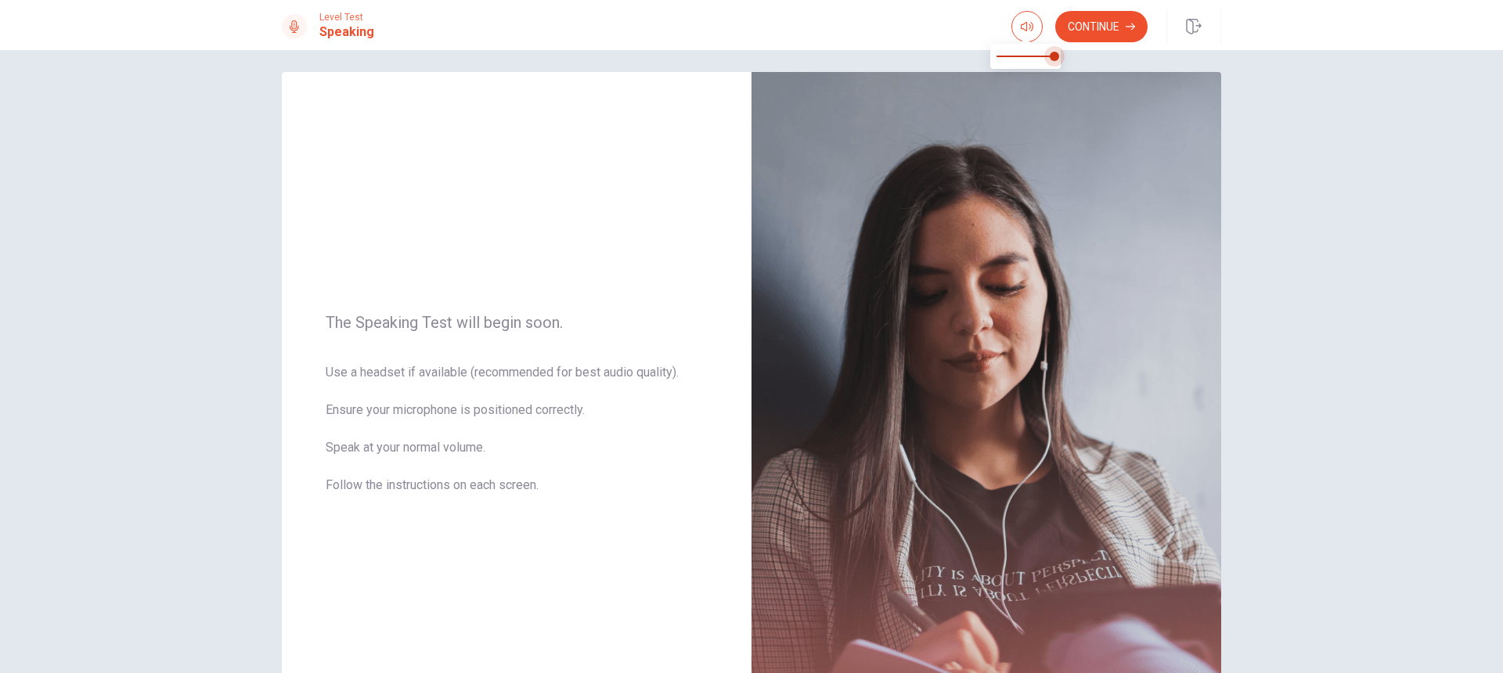
drag, startPoint x: 1054, startPoint y: 59, endPoint x: 1083, endPoint y: 59, distance: 29.0
click at [1083, 59] on body "This site uses cookies, as explained in our Privacy Policy . If you agree to th…" at bounding box center [751, 336] width 1503 height 673
click at [351, 369] on span "Use a headset if available (recommended for best audio quality). Ensure your mi…" at bounding box center [517, 438] width 382 height 150
click at [369, 379] on span "Use a headset if available (recommended for best audio quality). Ensure your mi…" at bounding box center [517, 438] width 382 height 150
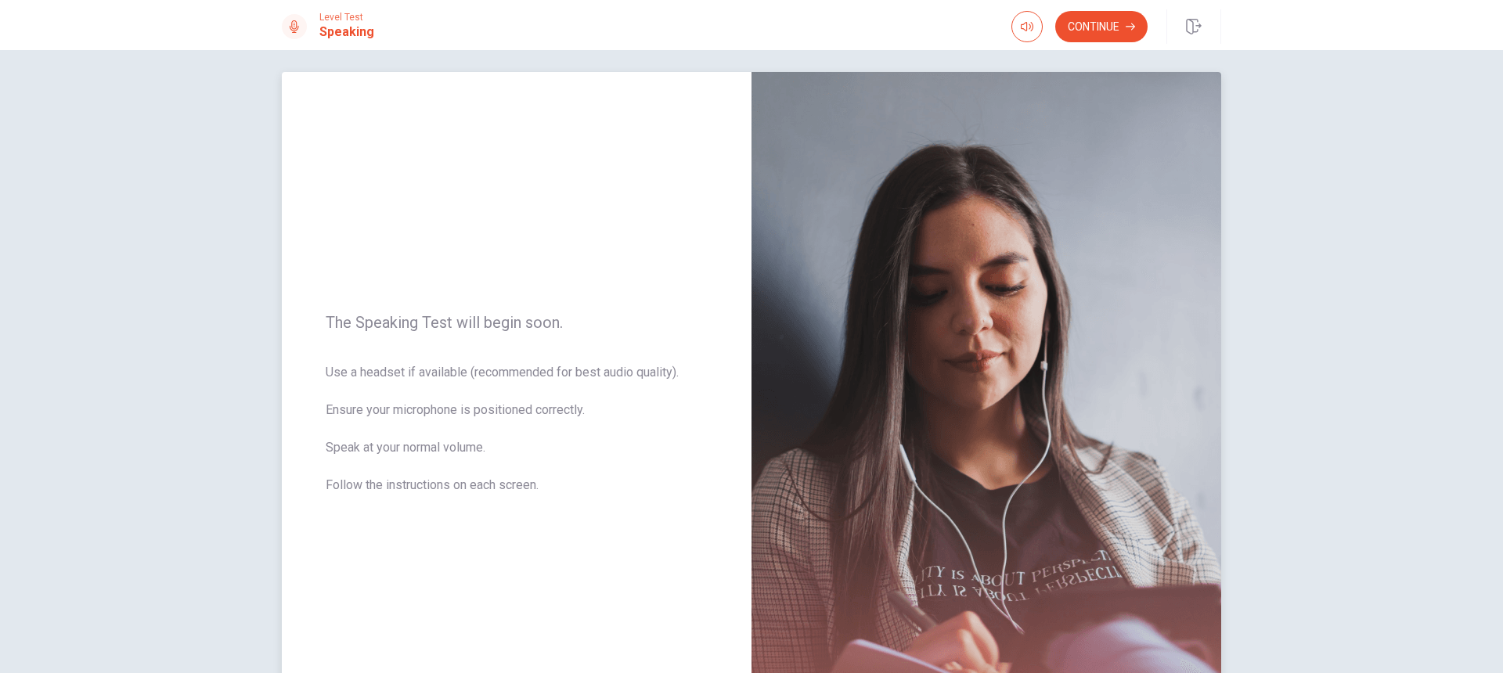
click at [369, 378] on span "Use a headset if available (recommended for best audio quality). Ensure your mi…" at bounding box center [517, 438] width 382 height 150
drag, startPoint x: 369, startPoint y: 368, endPoint x: 408, endPoint y: 367, distance: 38.4
click at [408, 368] on span "Use a headset if available (recommended for best audio quality). Ensure your mi…" at bounding box center [517, 438] width 382 height 150
click at [1104, 25] on button "Continue" at bounding box center [1101, 26] width 92 height 31
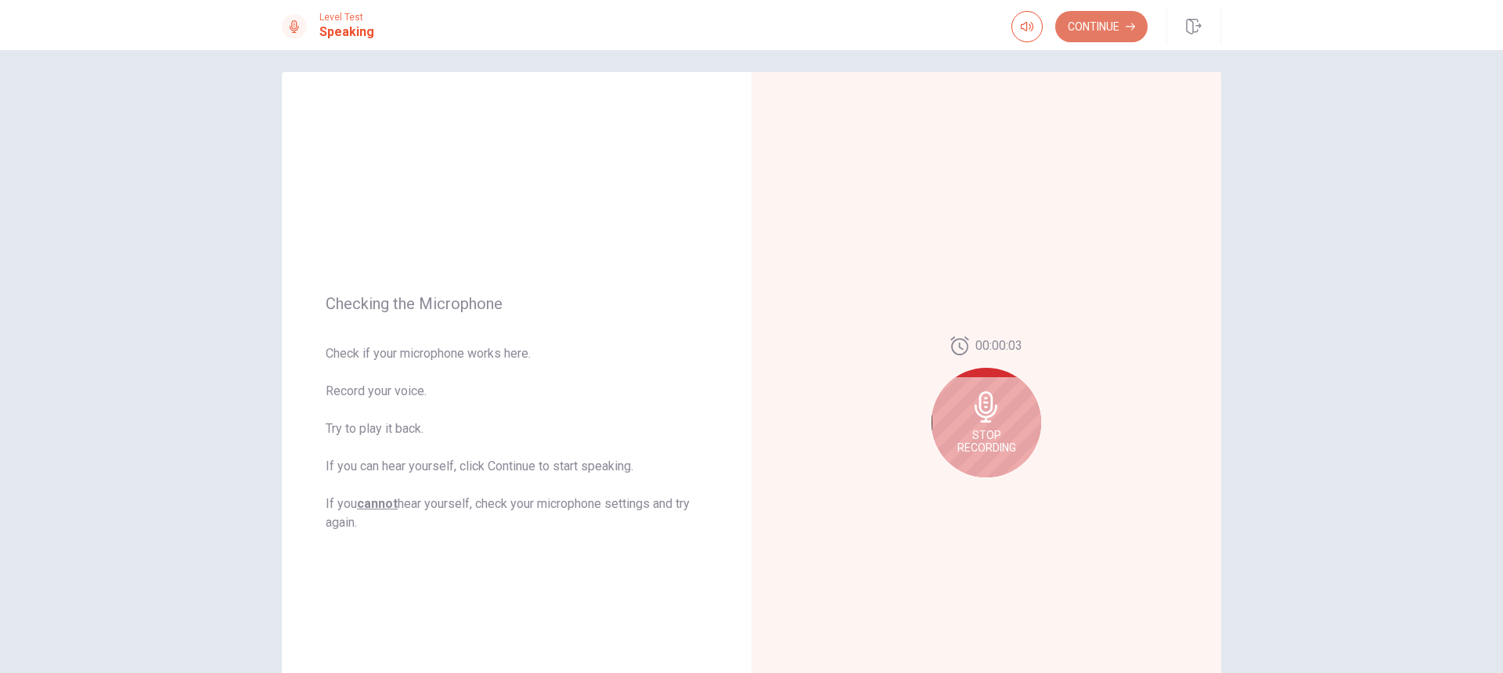
click at [1108, 34] on button "Continue" at bounding box center [1101, 26] width 92 height 31
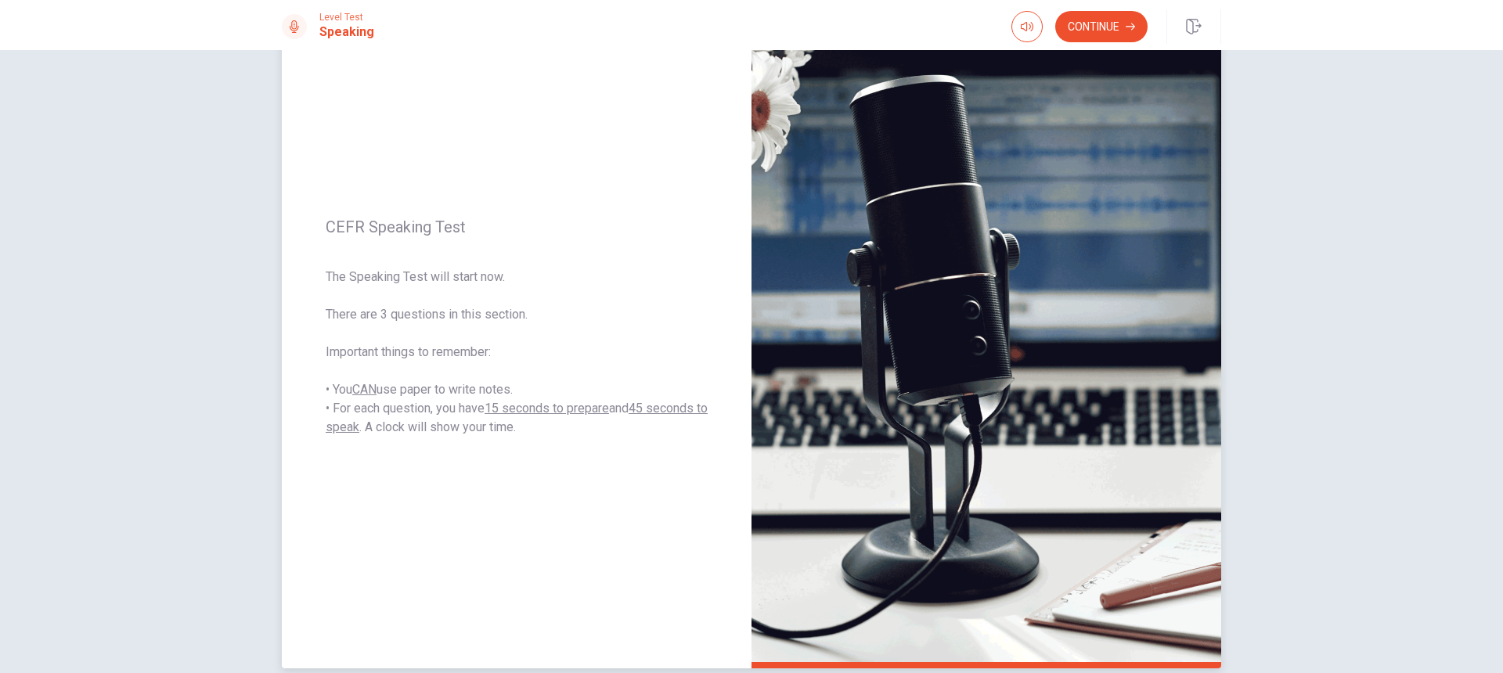
scroll to position [95, 0]
drag, startPoint x: 499, startPoint y: 401, endPoint x: 636, endPoint y: 399, distance: 137.0
click at [636, 400] on span "The Speaking Test will start now. There are 3 questions in this section. Import…" at bounding box center [517, 352] width 382 height 169
drag, startPoint x: 617, startPoint y: 412, endPoint x: 531, endPoint y: 412, distance: 86.1
click at [531, 412] on span "The Speaking Test will start now. There are 3 questions in this section. Import…" at bounding box center [517, 352] width 382 height 169
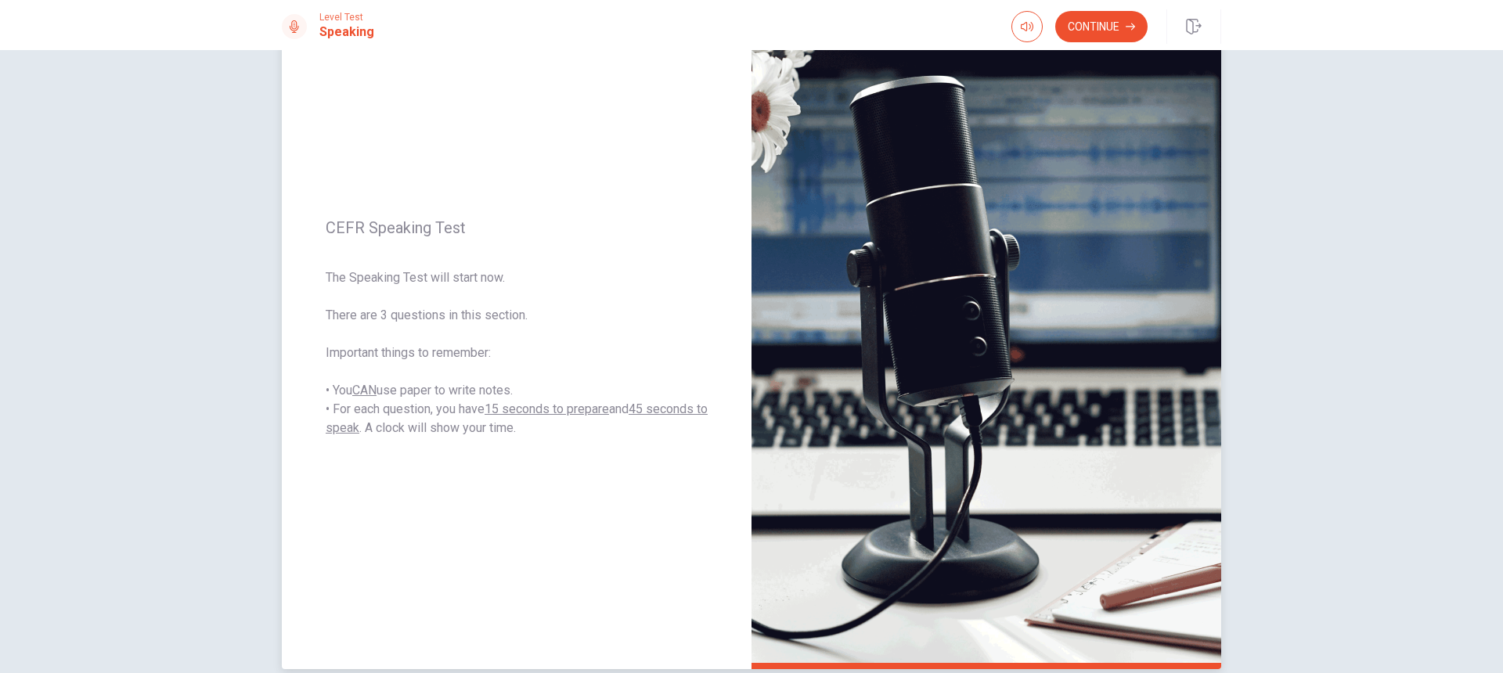
scroll to position [0, 0]
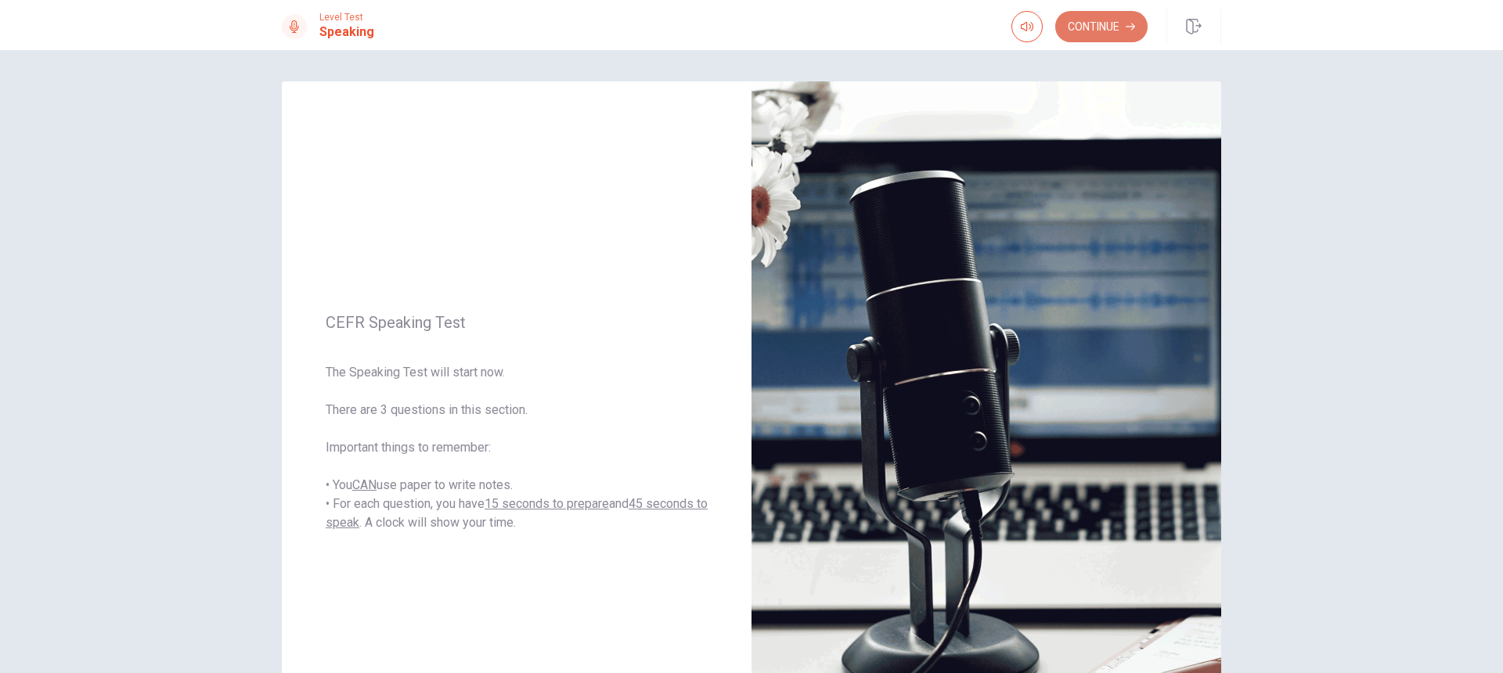
click at [1075, 34] on button "Continue" at bounding box center [1101, 26] width 92 height 31
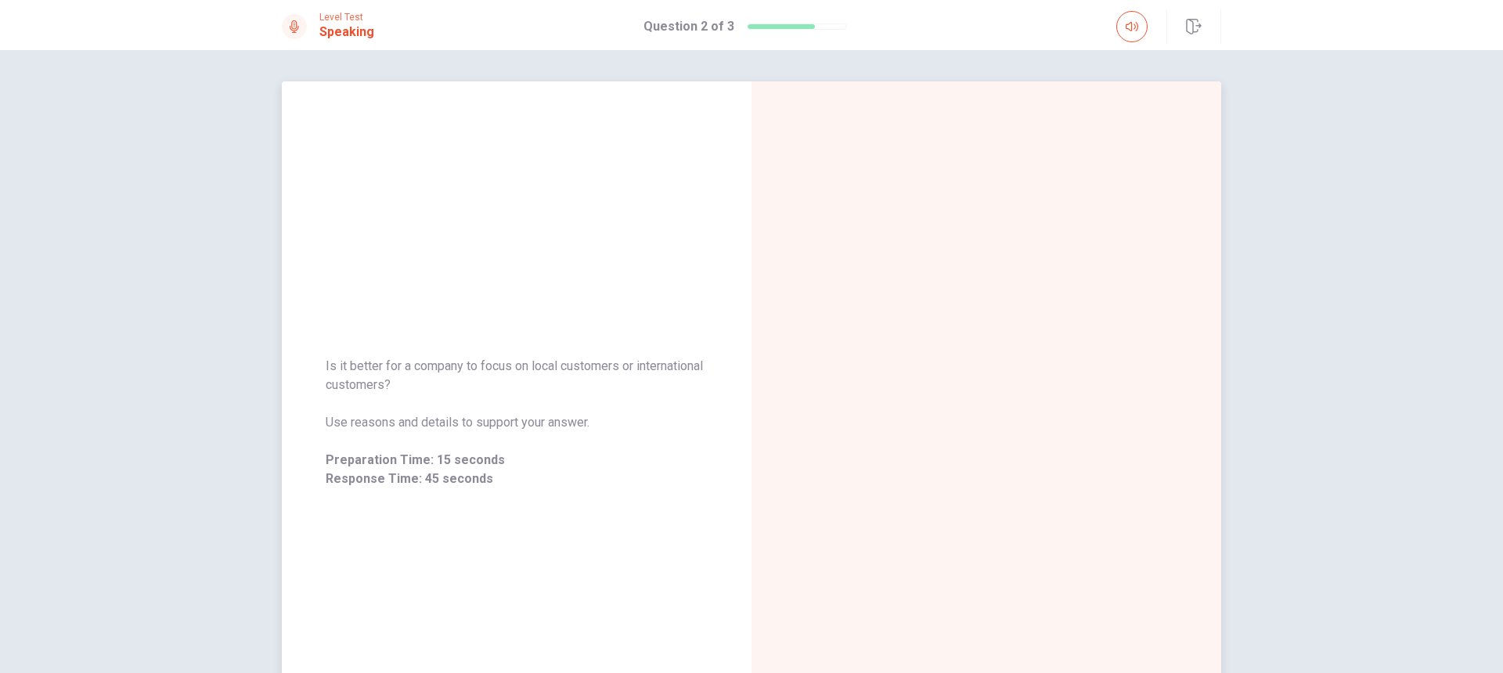
drag, startPoint x: 326, startPoint y: 363, endPoint x: 527, endPoint y: 389, distance: 202.8
click at [527, 389] on span "Is it better for a company to focus on local customers or international custome…" at bounding box center [517, 376] width 382 height 38
drag, startPoint x: 502, startPoint y: 384, endPoint x: 344, endPoint y: 373, distance: 158.5
click at [344, 373] on span "Is it better for a company to focus on local customers or international custome…" at bounding box center [517, 376] width 382 height 38
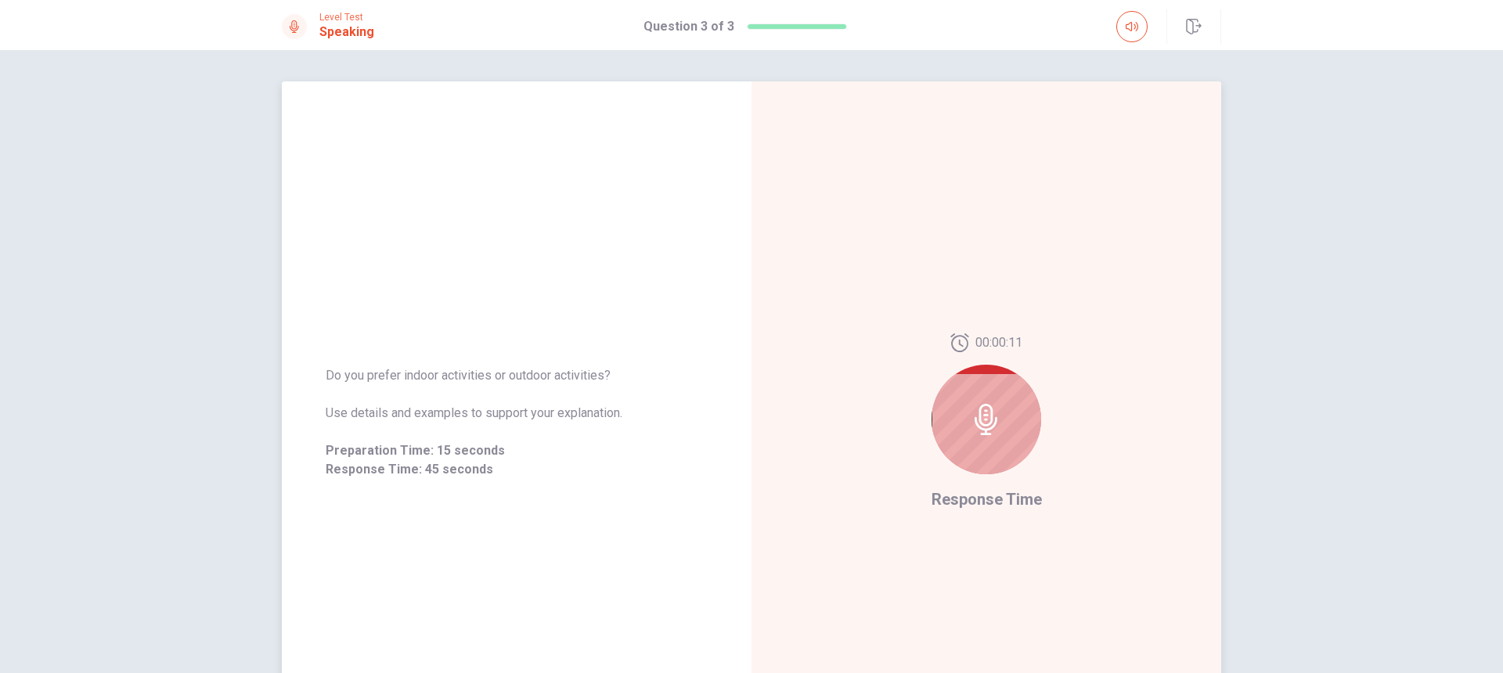
click at [991, 422] on icon at bounding box center [985, 419] width 23 height 31
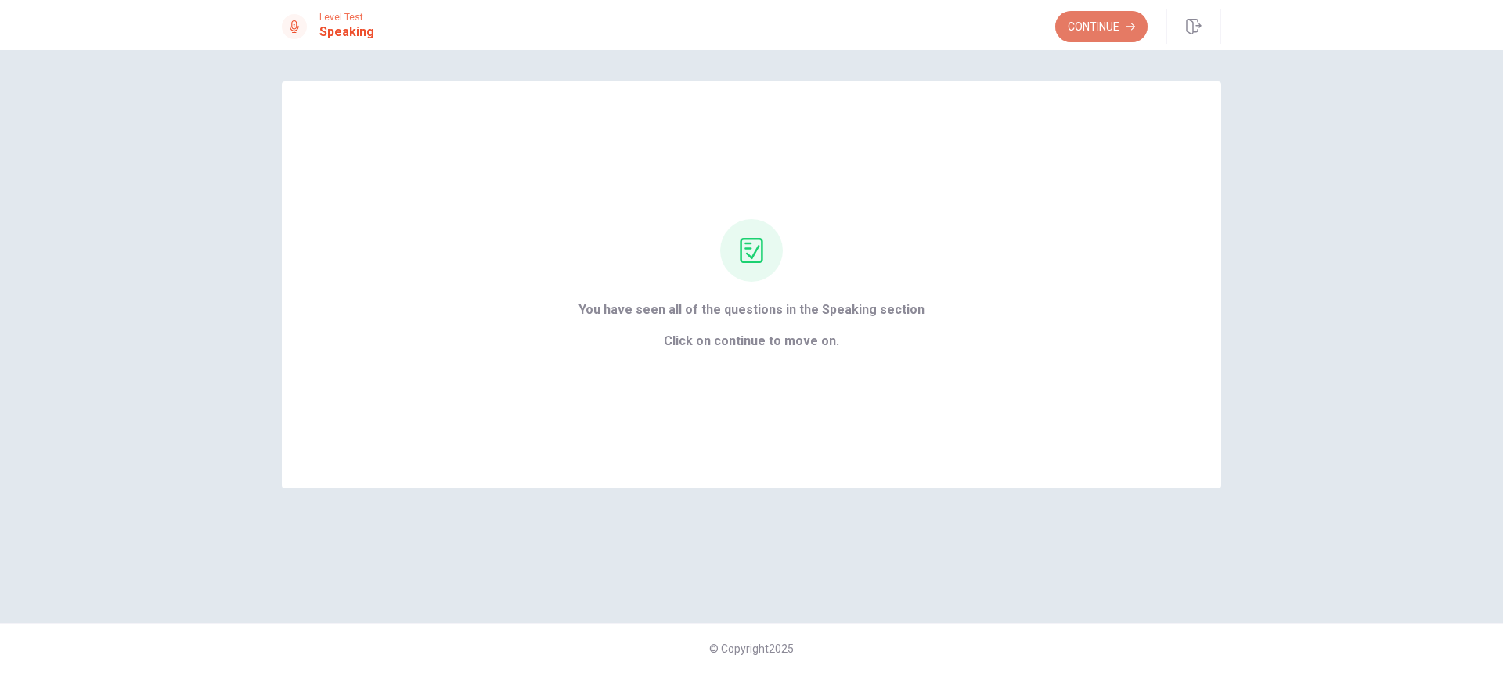
click at [1086, 37] on button "Continue" at bounding box center [1101, 26] width 92 height 31
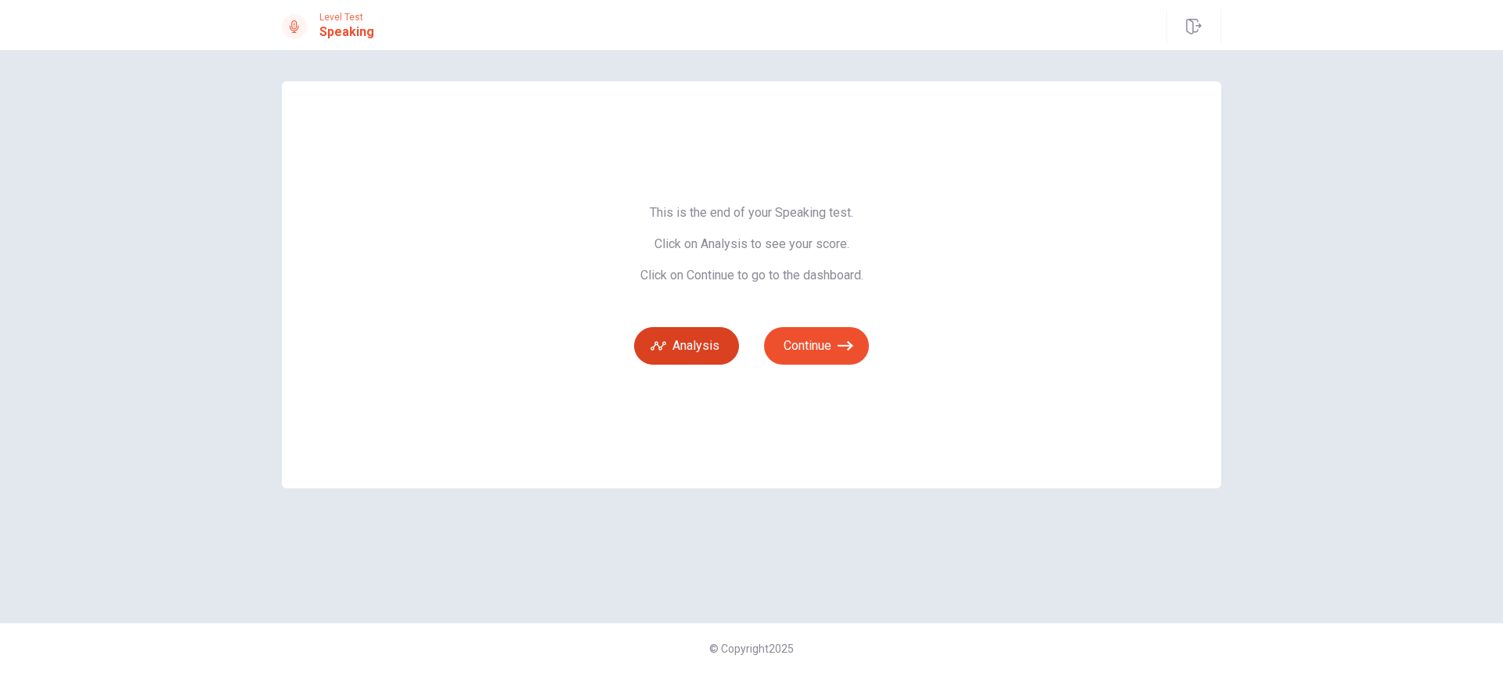
click at [715, 340] on button "Analysis" at bounding box center [686, 346] width 105 height 38
